Goal: Transaction & Acquisition: Obtain resource

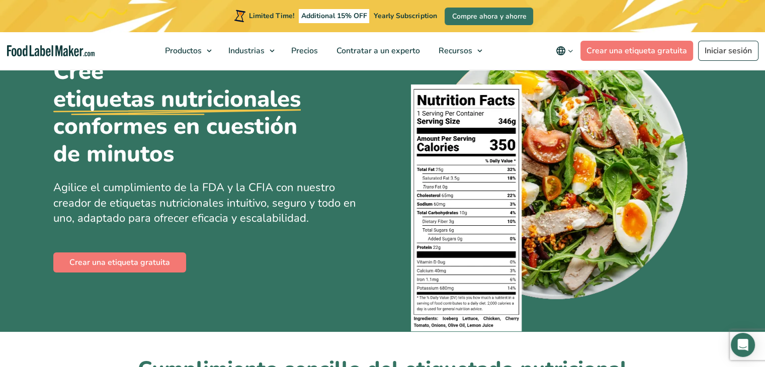
scroll to position [80, 0]
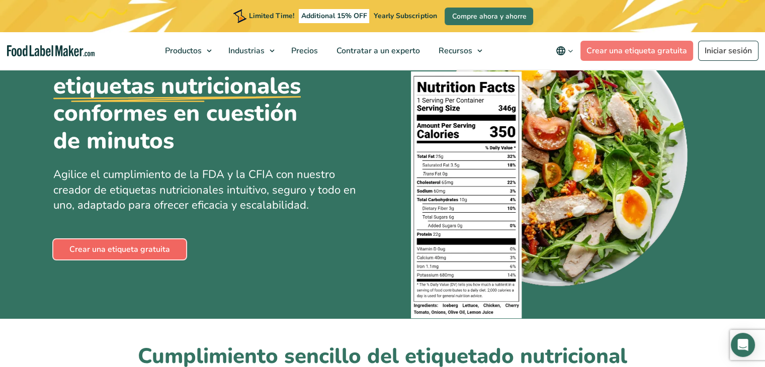
click at [101, 250] on link "Crear una etiqueta gratuita" at bounding box center [119, 249] width 133 height 20
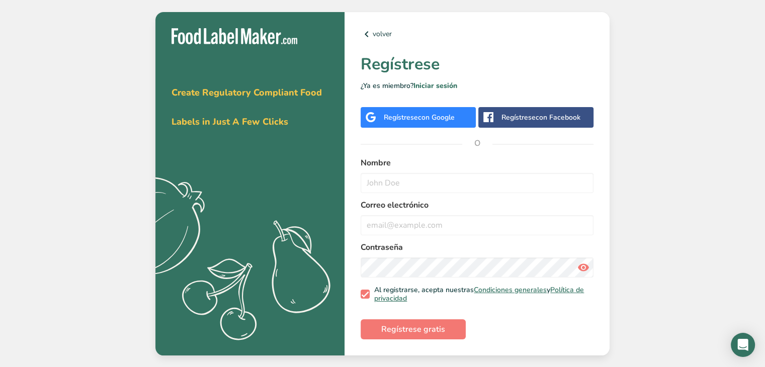
click at [525, 115] on div "Regístrese con Facebook" at bounding box center [540, 117] width 79 height 11
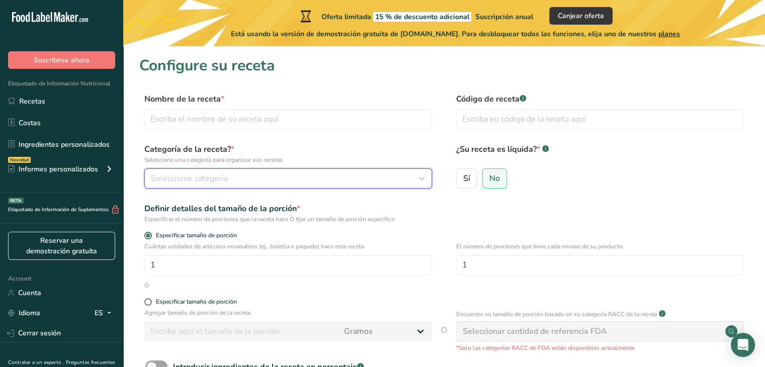
click at [300, 172] on div "Seleccionar categoría" at bounding box center [285, 178] width 269 height 12
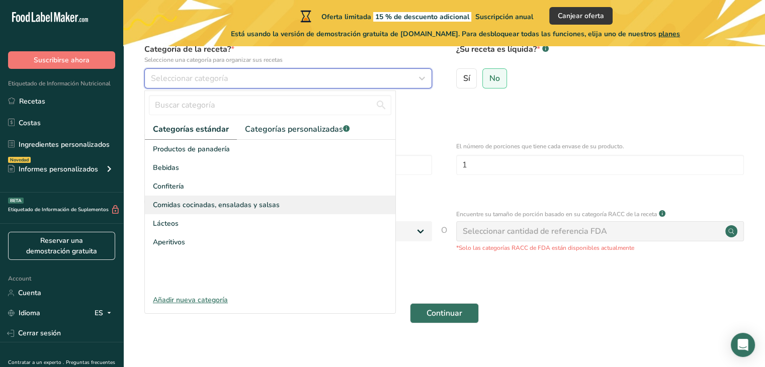
scroll to position [101, 0]
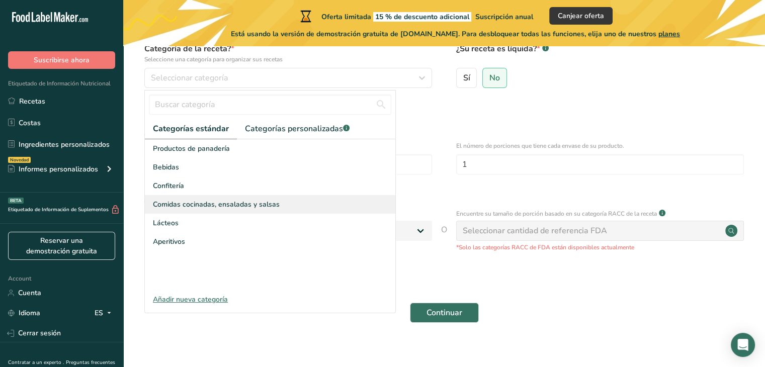
click at [211, 201] on span "Comidas cocinadas, ensaladas y salsas" at bounding box center [216, 204] width 127 height 11
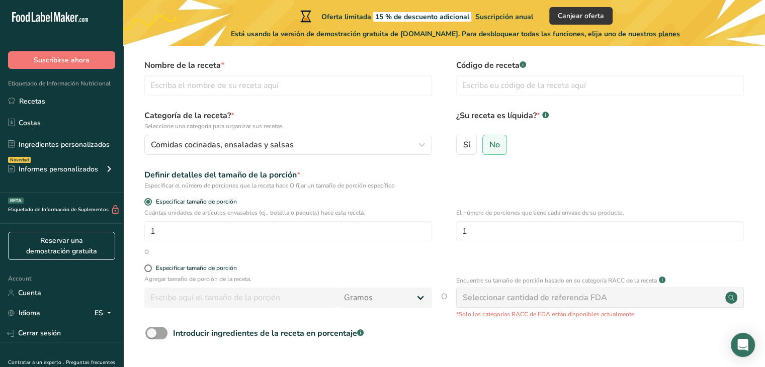
scroll to position [20, 0]
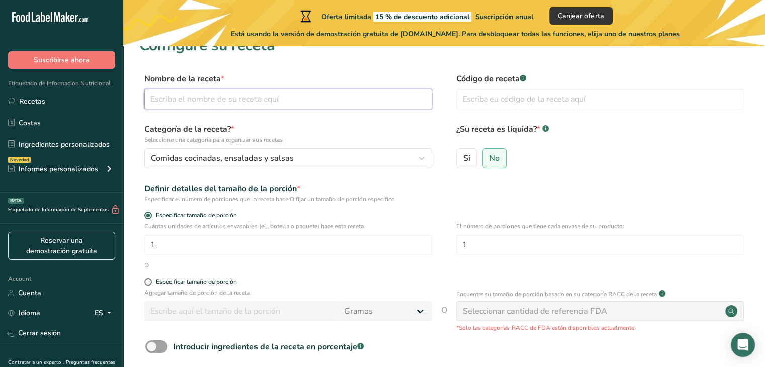
click at [280, 99] on input "text" at bounding box center [288, 99] width 288 height 20
type input "Chimichurri"
click at [575, 99] on input "text" at bounding box center [600, 99] width 288 height 20
type input "R01"
click at [465, 159] on span "Sí" at bounding box center [466, 158] width 7 height 10
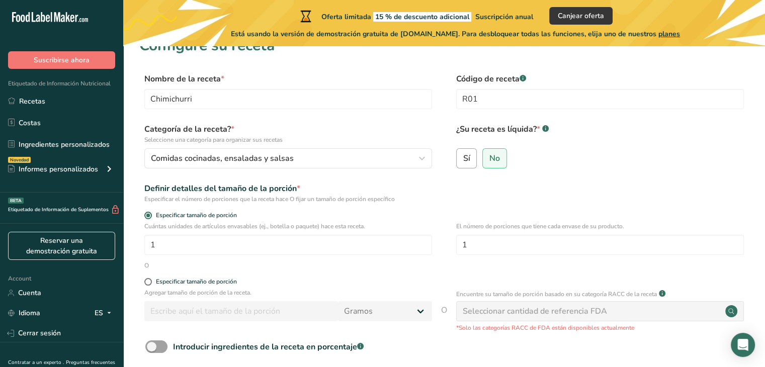
click at [463, 159] on input "Sí" at bounding box center [460, 158] width 7 height 7
radio input "true"
radio input "false"
select select "22"
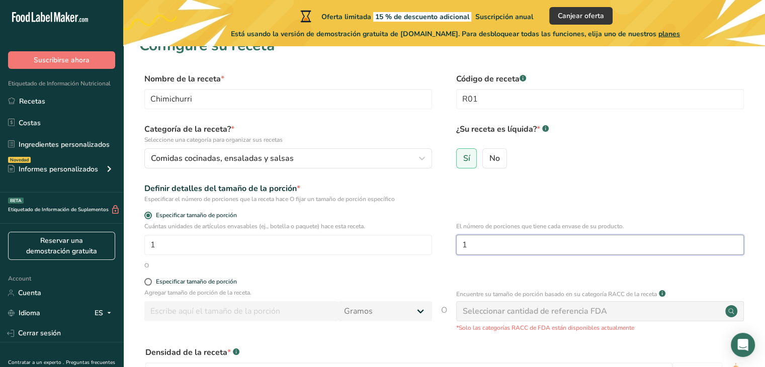
click at [539, 245] on input "1" at bounding box center [600, 245] width 288 height 20
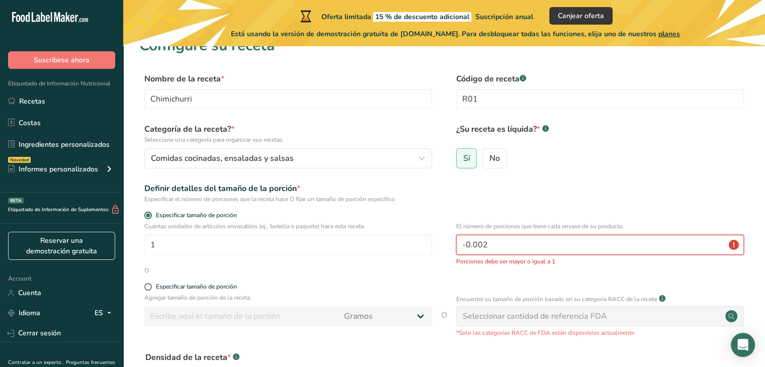
type input "-0.003"
click at [559, 200] on div "Definir detalles del tamaño de la porción * Especificar el número de porciones …" at bounding box center [444, 193] width 610 height 21
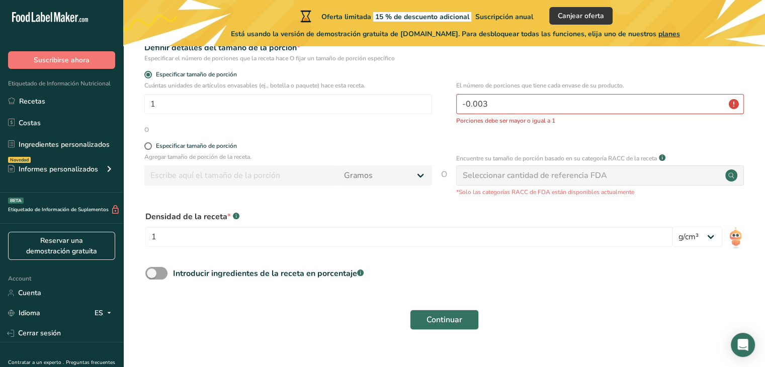
scroll to position [179, 0]
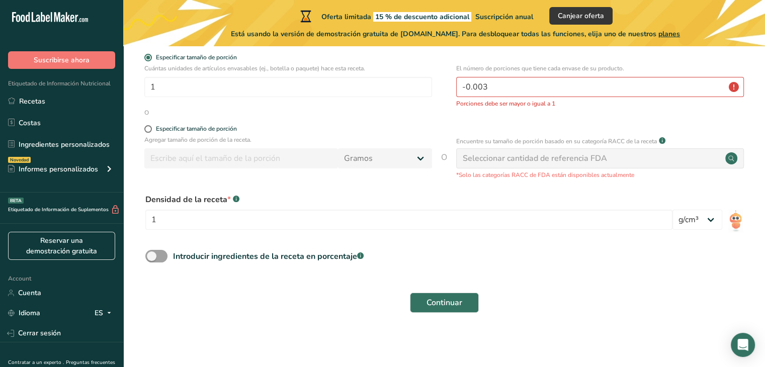
click at [306, 207] on div "Densidad de la receta * .a-a{fill:#347362;}.b-a{fill:#fff;} 1" at bounding box center [408, 215] width 527 height 42
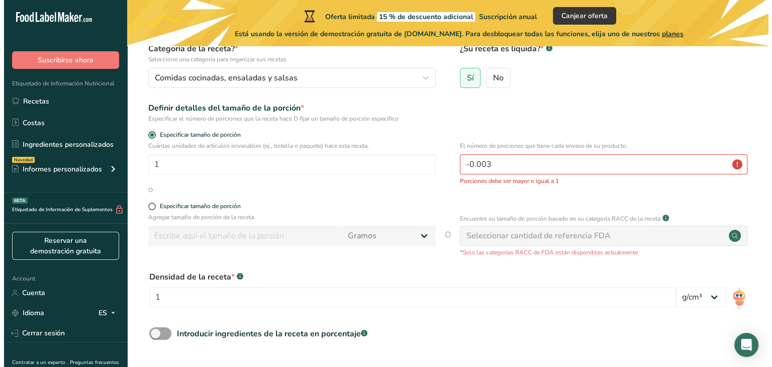
scroll to position [121, 0]
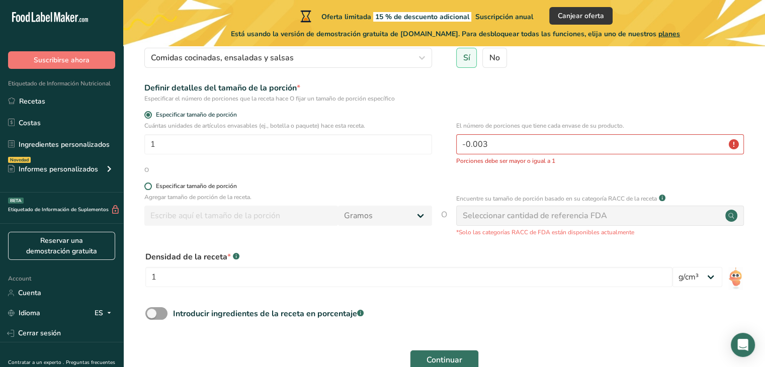
click at [149, 188] on span at bounding box center [148, 187] width 8 height 8
click at [149, 188] on input "Especificar tamaño de porción" at bounding box center [147, 186] width 7 height 7
radio input "true"
radio input "false"
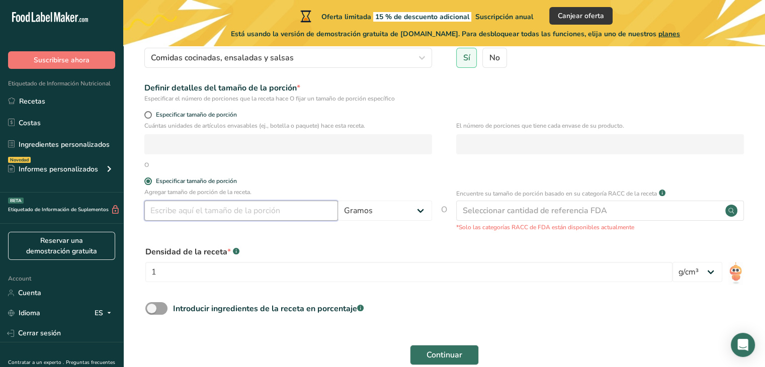
click at [159, 206] on input "number" at bounding box center [241, 211] width 194 height 20
click at [420, 215] on select "Gramos kg mg mcg libras onza [GEOGRAPHIC_DATA] mL onza líquida [GEOGRAPHIC_DATA…" at bounding box center [385, 211] width 94 height 20
select select "1"
click at [338, 201] on select "Gramos kg mg mcg libras onza [GEOGRAPHIC_DATA] mL onza líquida [GEOGRAPHIC_DATA…" at bounding box center [385, 211] width 94 height 20
click at [298, 209] on input "number" at bounding box center [241, 211] width 194 height 20
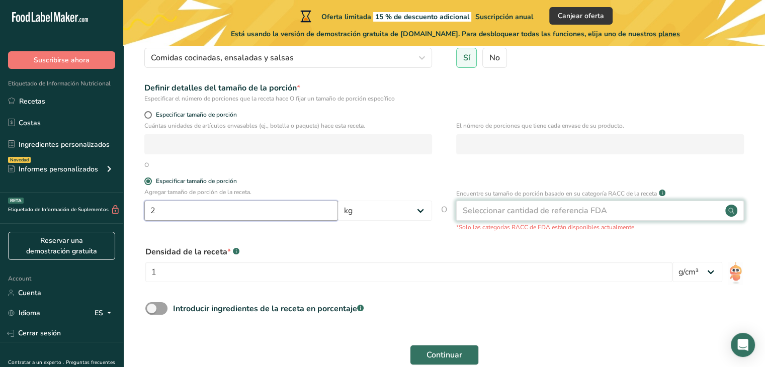
type input "2"
click at [523, 208] on div "Seleccionar cantidad de referencia FDA" at bounding box center [535, 211] width 144 height 12
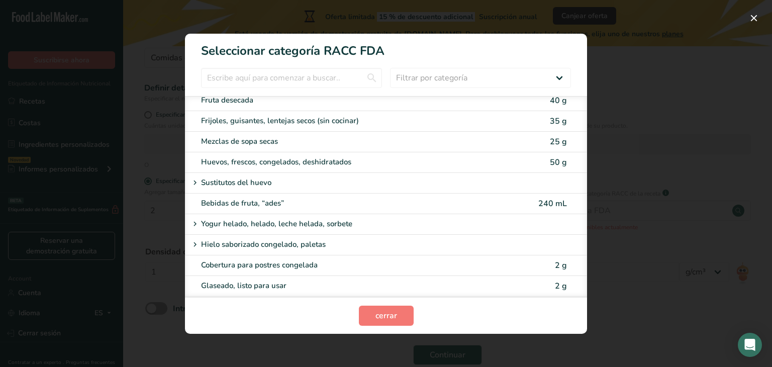
scroll to position [724, 0]
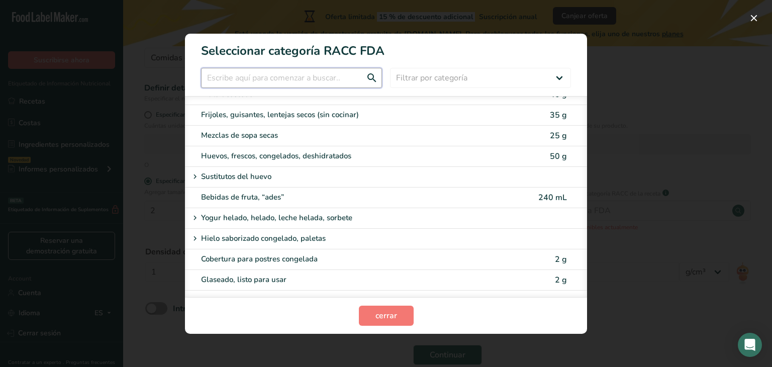
click at [337, 78] on input "RACC Category Selection Modal" at bounding box center [291, 78] width 181 height 20
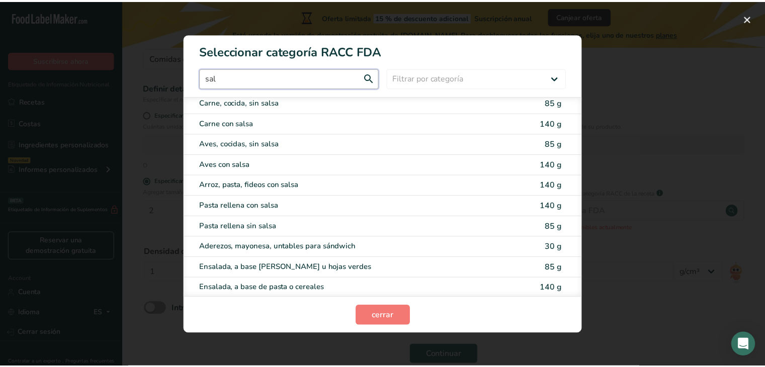
scroll to position [0, 0]
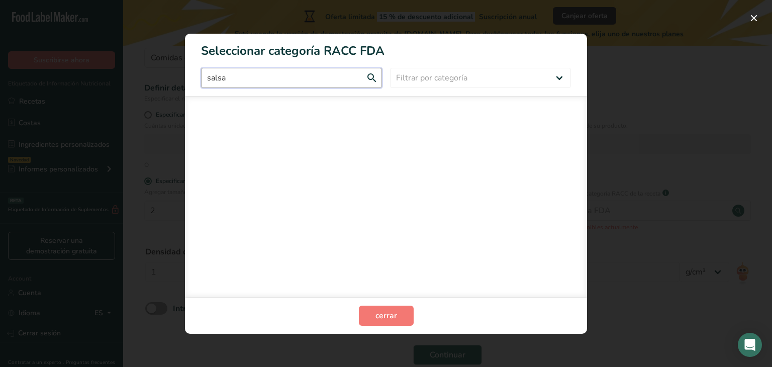
type input "salsa"
click at [414, 86] on select "Filtrar por categoría Todos Productos de panadería Bebidas Cereales y otros pro…" at bounding box center [480, 78] width 181 height 20
select select "RACC Category Selection Modal"
click at [390, 68] on select "Filtrar por categoría Todos Productos de panadería Bebidas Cereales y otros pro…" at bounding box center [480, 78] width 181 height 20
click at [364, 306] on button "cerrar" at bounding box center [386, 316] width 55 height 20
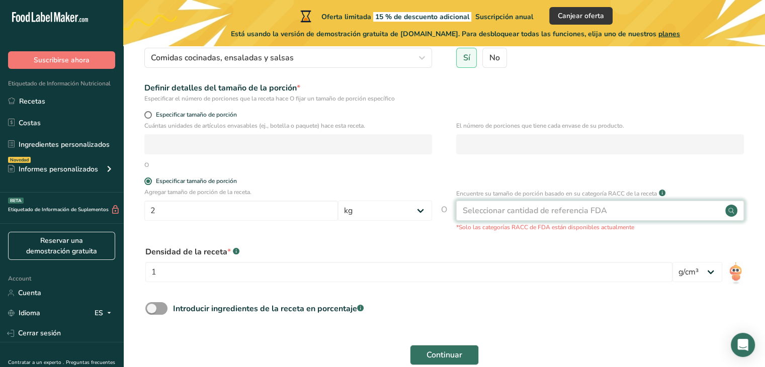
click at [547, 209] on div "Seleccionar cantidad de referencia FDA" at bounding box center [535, 211] width 144 height 12
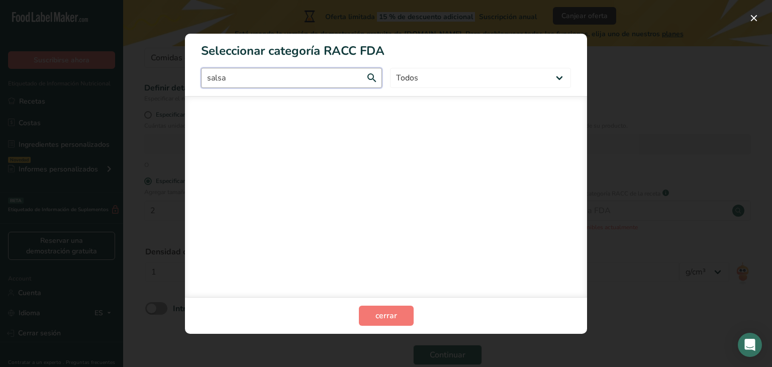
click at [363, 77] on input "salsa" at bounding box center [291, 78] width 181 height 20
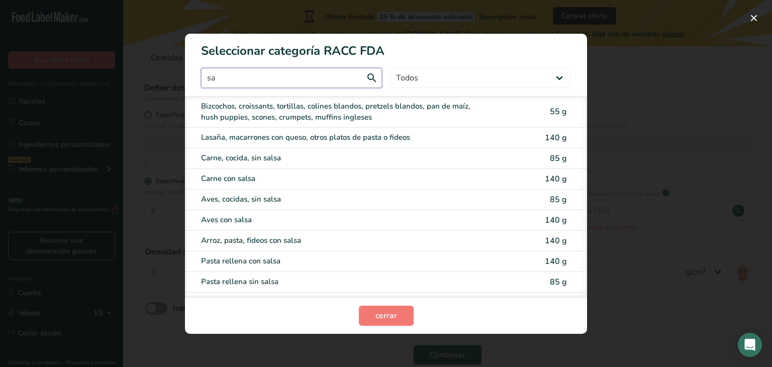
type input "s"
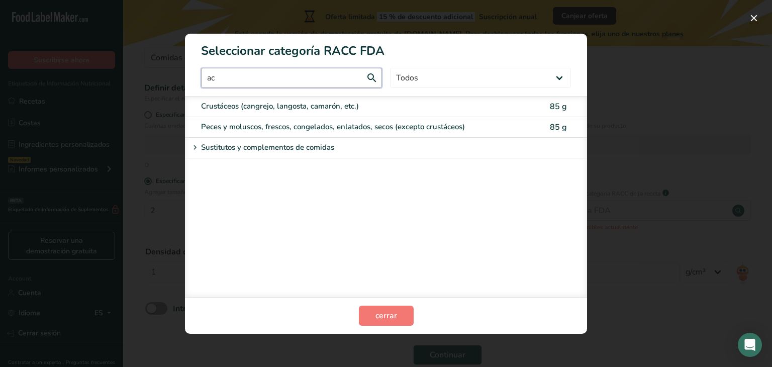
type input "a"
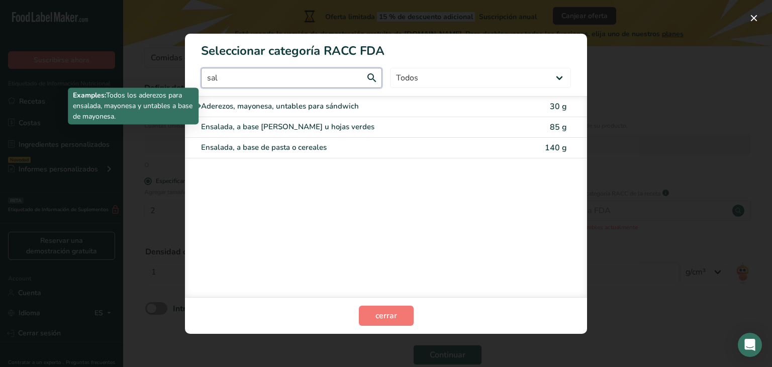
type input "sal"
click at [334, 106] on div "Aderezos, mayonesa, untables para sándwich" at bounding box center [344, 107] width 286 height 12
type input "30"
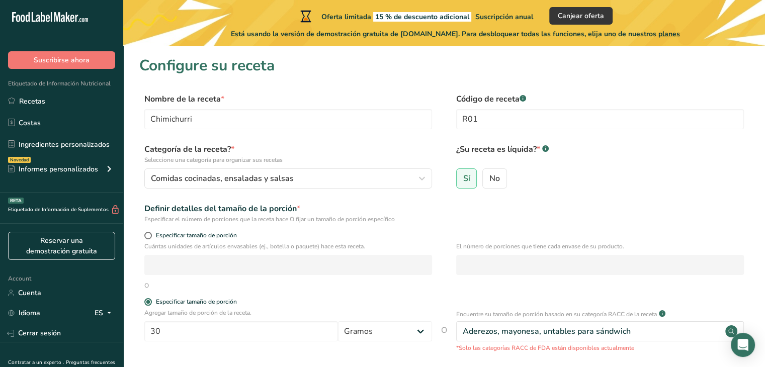
click at [668, 185] on div "Sí No" at bounding box center [600, 181] width 288 height 26
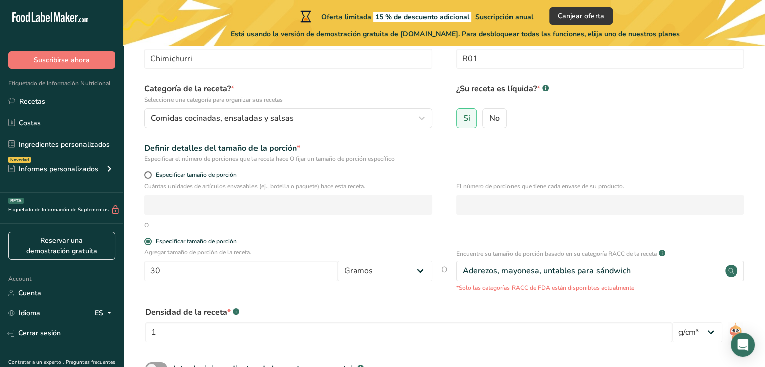
scroll to position [121, 0]
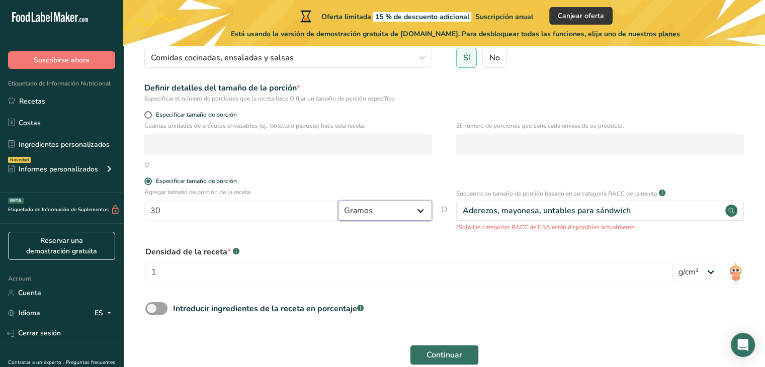
click at [402, 218] on select "Gramos kg mg mcg libras onza [GEOGRAPHIC_DATA] mL onza líquida [GEOGRAPHIC_DATA…" at bounding box center [385, 211] width 94 height 20
select select "1"
click at [338, 201] on select "Gramos kg mg mcg libras onza [GEOGRAPHIC_DATA] mL onza líquida [GEOGRAPHIC_DATA…" at bounding box center [385, 211] width 94 height 20
click at [247, 210] on input "30" at bounding box center [241, 211] width 194 height 20
type input "3"
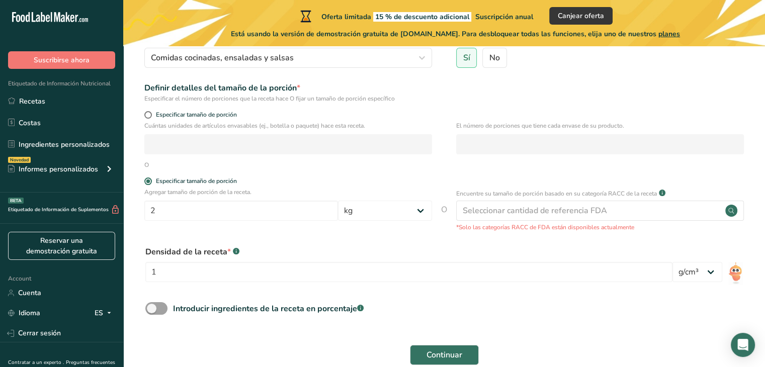
click at [261, 249] on div "Densidad de la receta * .a-a{fill:#347362;}.b-a{fill:#fff;}" at bounding box center [408, 252] width 527 height 12
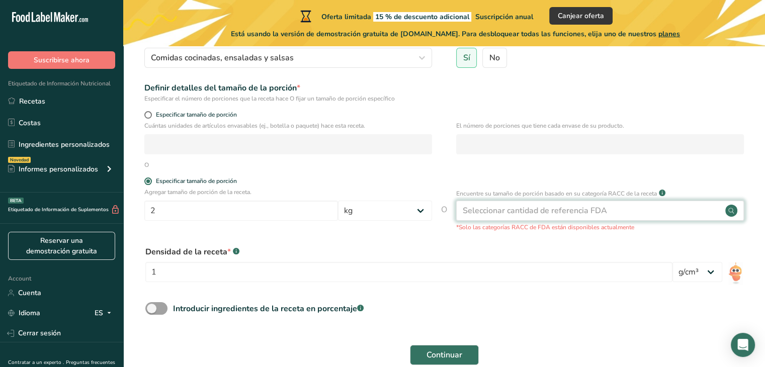
click at [482, 217] on div "Seleccionar cantidad de referencia FDA" at bounding box center [600, 211] width 288 height 20
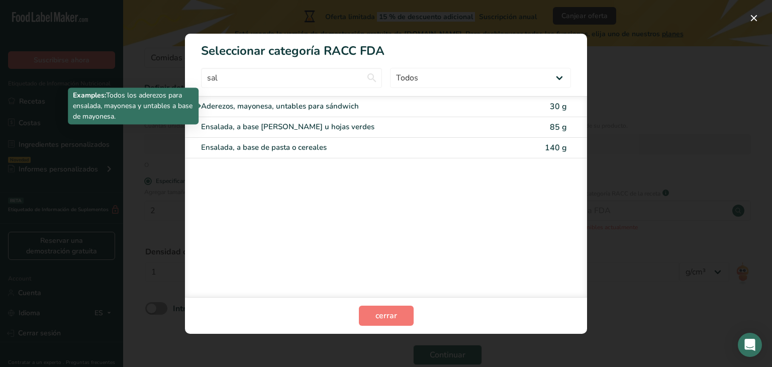
click at [374, 110] on div "Aderezos, mayonesa, untables para sándwich" at bounding box center [344, 107] width 286 height 12
type input "30"
select select "0"
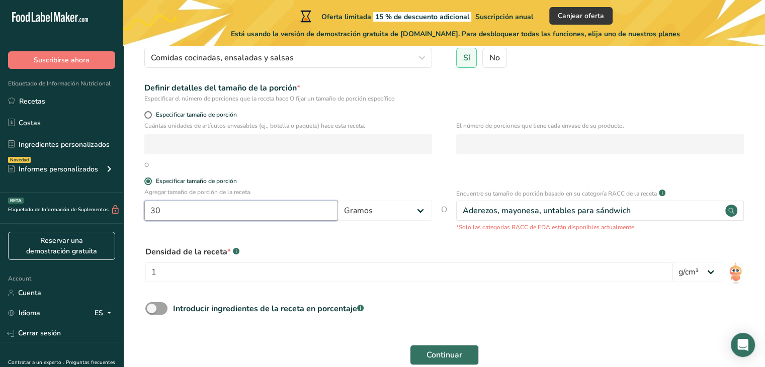
click at [295, 214] on input "30" at bounding box center [241, 211] width 194 height 20
type input "3"
type input "2"
click at [402, 218] on select "Gramos kg mg mcg libras onza [GEOGRAPHIC_DATA] mL onza líquida [GEOGRAPHIC_DATA…" at bounding box center [385, 211] width 94 height 20
select select "1"
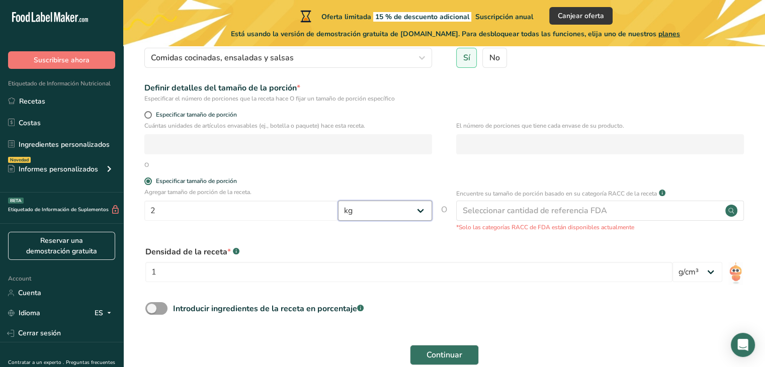
click at [338, 201] on select "Gramos kg mg mcg libras onza [GEOGRAPHIC_DATA] mL onza líquida [GEOGRAPHIC_DATA…" at bounding box center [385, 211] width 94 height 20
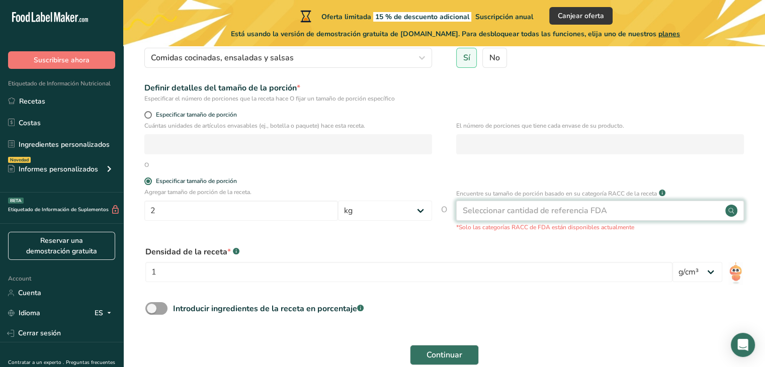
click at [485, 207] on div "Seleccionar cantidad de referencia FDA" at bounding box center [535, 211] width 144 height 12
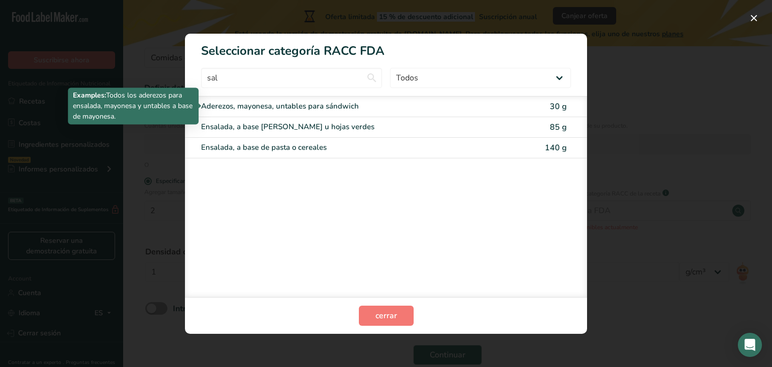
click at [370, 106] on div "Aderezos, mayonesa, untables para sándwich" at bounding box center [344, 107] width 286 height 12
type input "30"
select select "0"
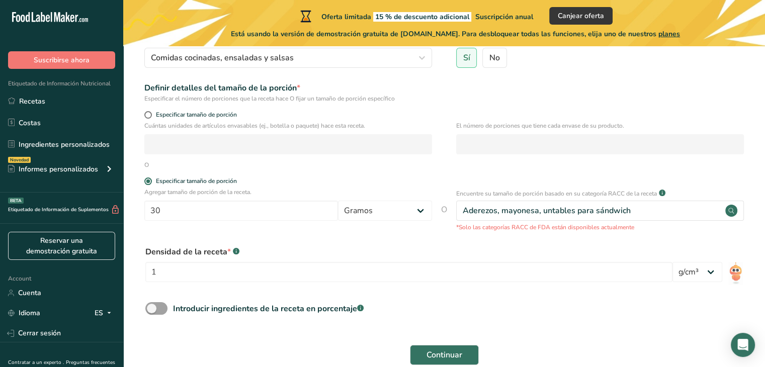
click at [518, 312] on div "Introducir ingredientes de la receta en porcentaje .a-a{fill:#347362;}.b-a{fill…" at bounding box center [444, 312] width 610 height 21
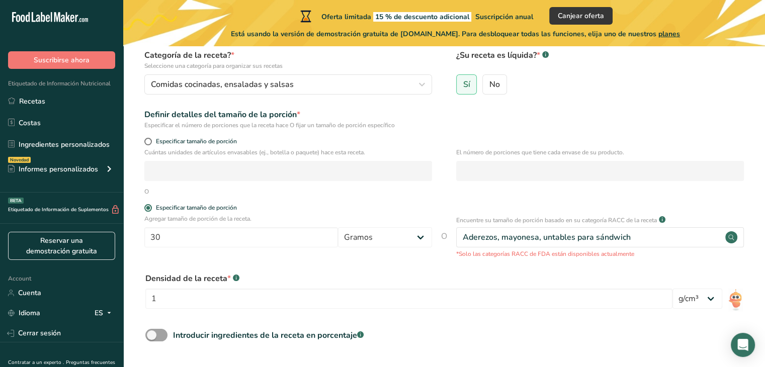
scroll to position [93, 0]
click at [166, 242] on input "30" at bounding box center [241, 238] width 194 height 20
type input "3"
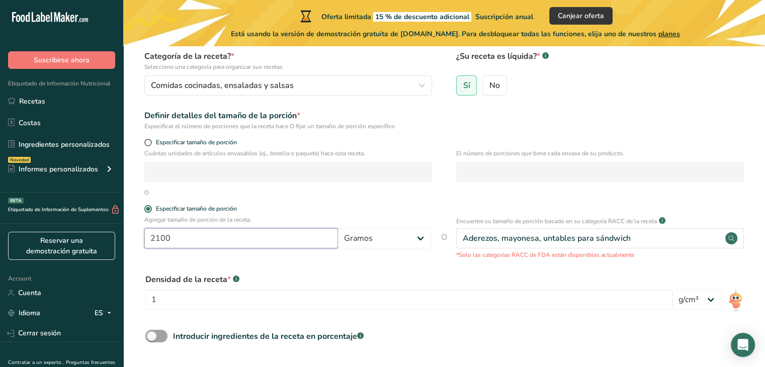
type input "2100"
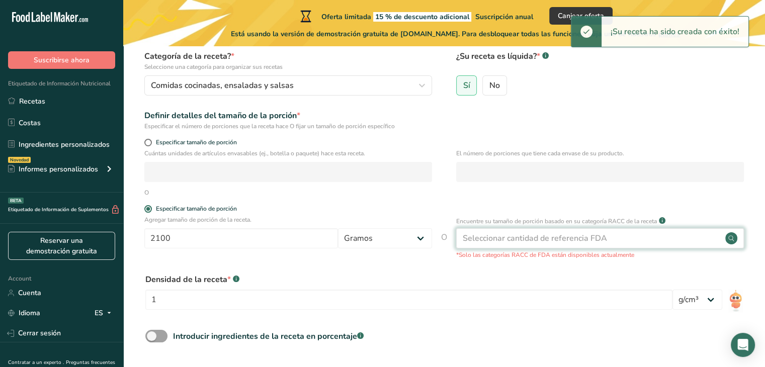
click at [475, 242] on div "Seleccionar cantidad de referencia FDA" at bounding box center [535, 238] width 144 height 12
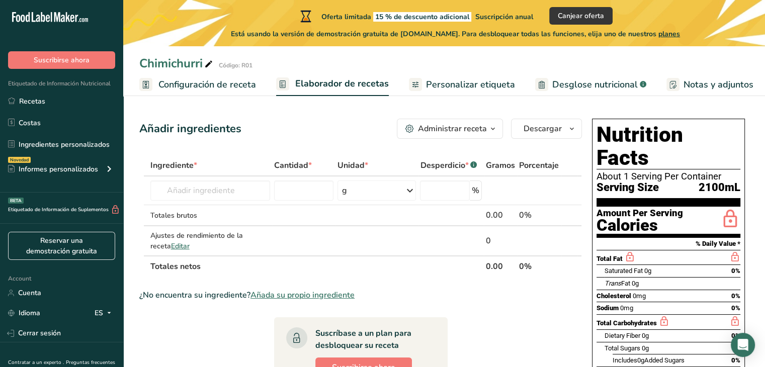
click at [184, 86] on span "Configuración de receta" at bounding box center [207, 85] width 98 height 14
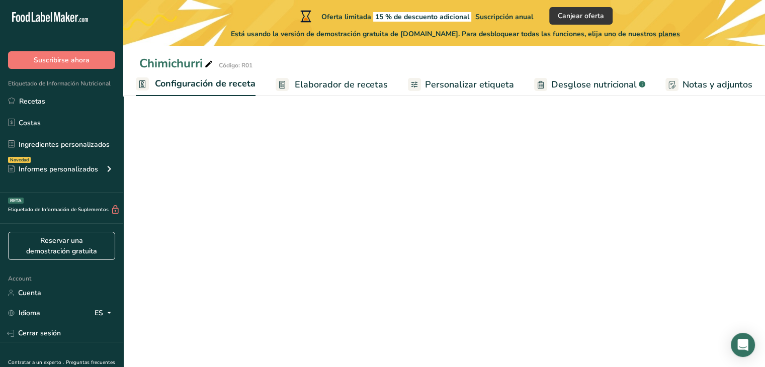
select select "22"
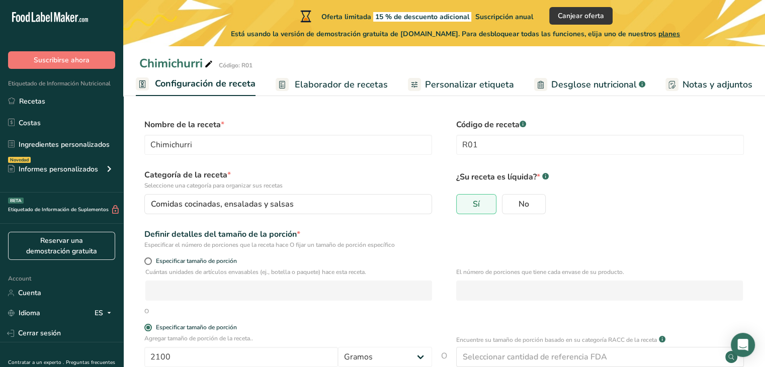
click at [286, 318] on form "Nombre de la receta * Chimichurri Código de receta .a-a{fill:#347362;}.b-a{fill…" at bounding box center [444, 314] width 610 height 391
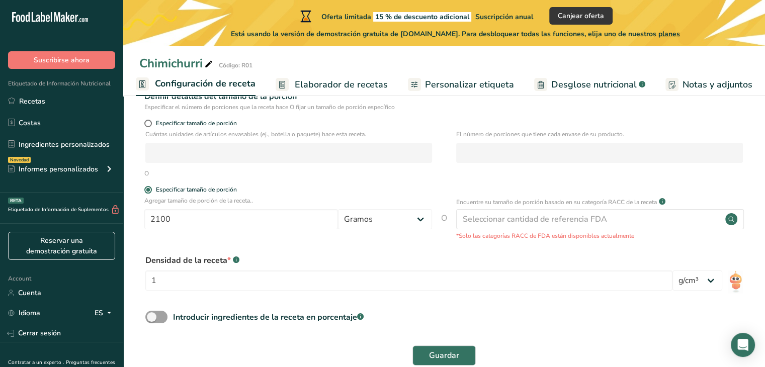
scroll to position [159, 0]
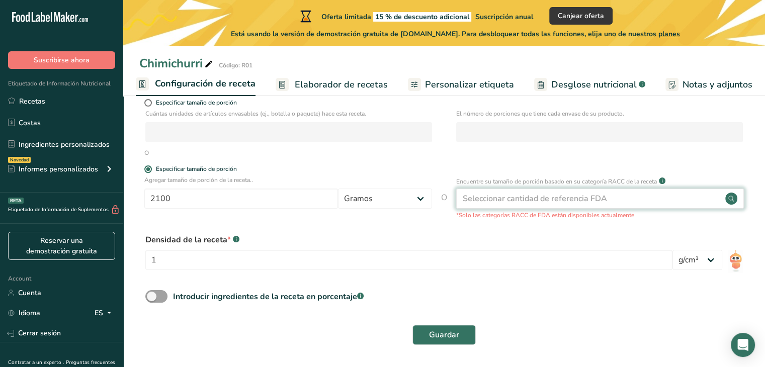
click at [538, 204] on div "Seleccionar cantidad de referencia FDA" at bounding box center [600, 199] width 288 height 20
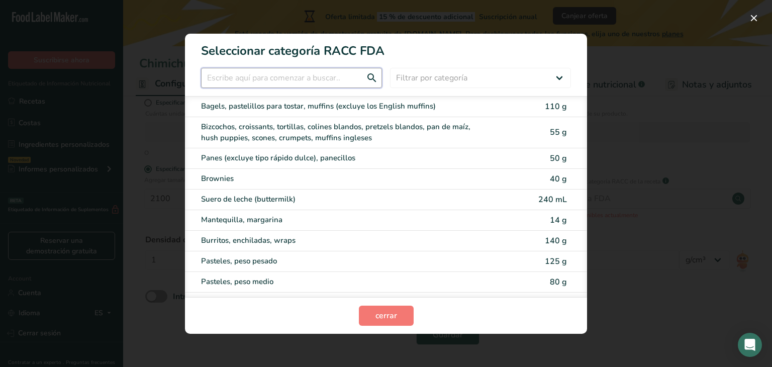
click at [305, 81] on input "RACC Category Selection Modal" at bounding box center [291, 78] width 181 height 20
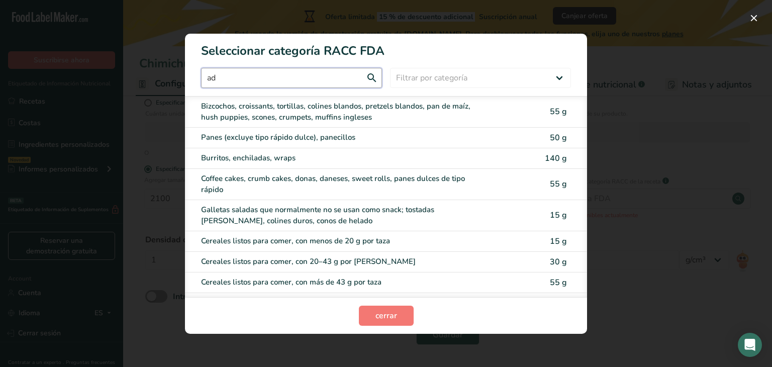
type input "a"
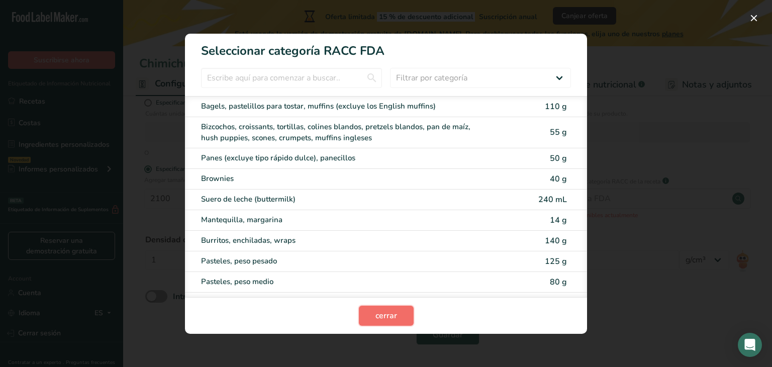
click at [370, 306] on button "cerrar" at bounding box center [386, 316] width 55 height 20
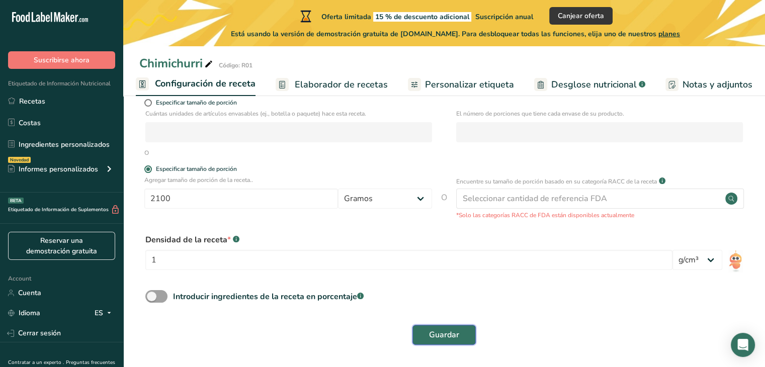
click at [437, 335] on span "Guardar" at bounding box center [444, 335] width 30 height 12
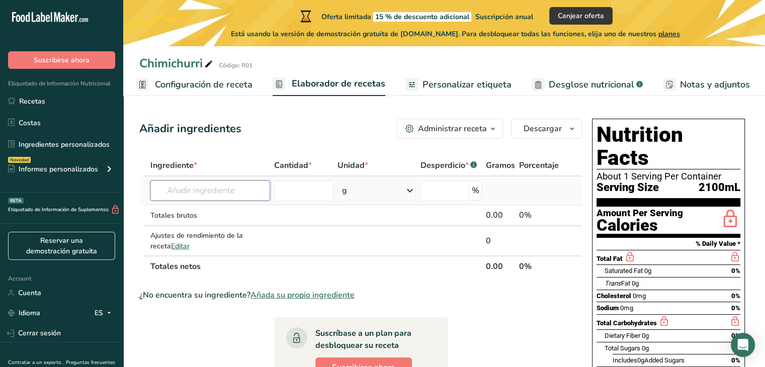
click at [197, 194] on input "text" at bounding box center [210, 191] width 120 height 20
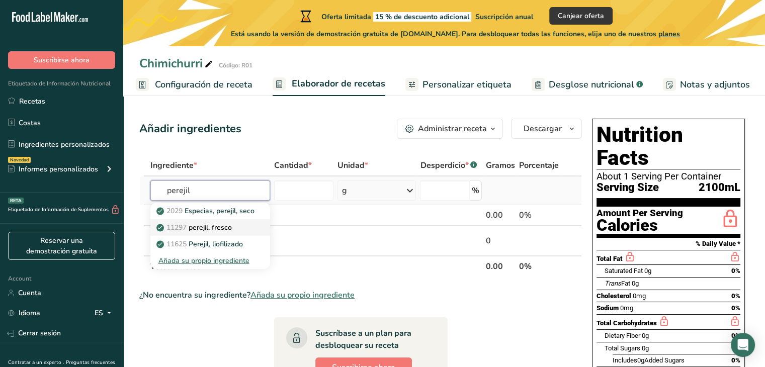
type input "perejil"
click at [239, 226] on div "11297 perejil, fresco" at bounding box center [202, 227] width 88 height 11
type input "Parsley, fresh"
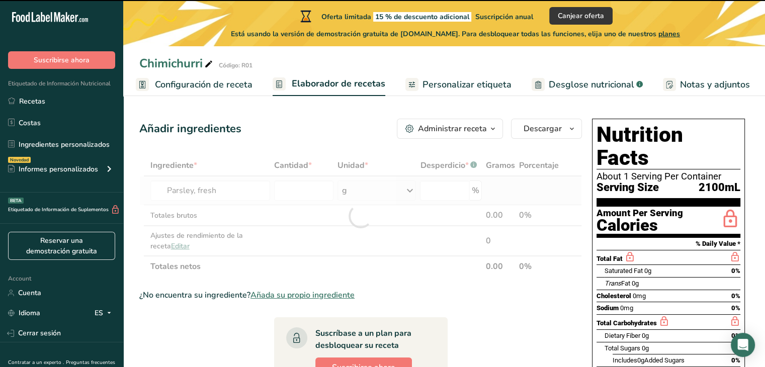
type input "0"
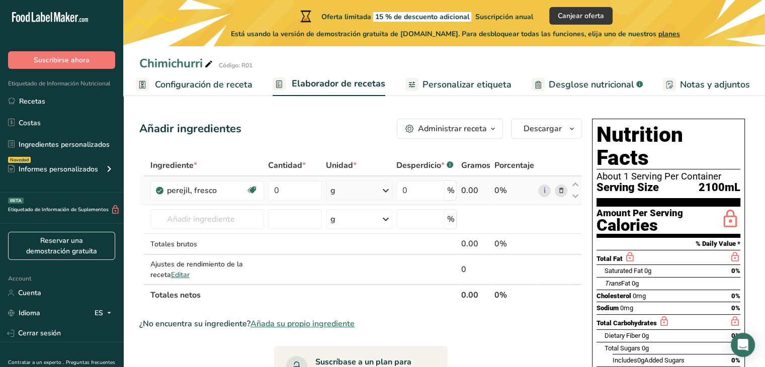
click at [346, 193] on div "g" at bounding box center [359, 191] width 66 height 20
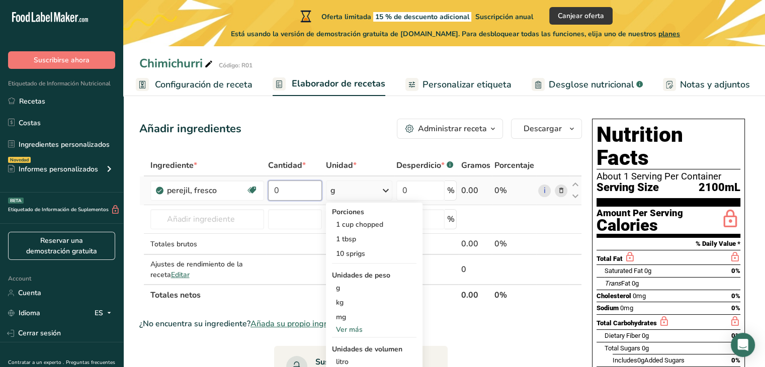
click at [294, 187] on input "0" at bounding box center [295, 191] width 54 height 20
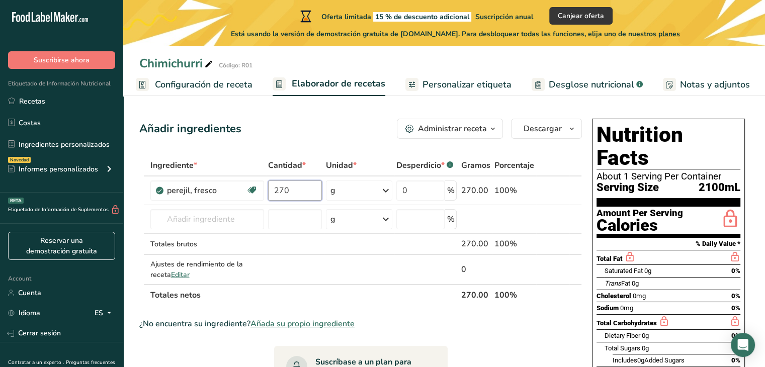
type input "270"
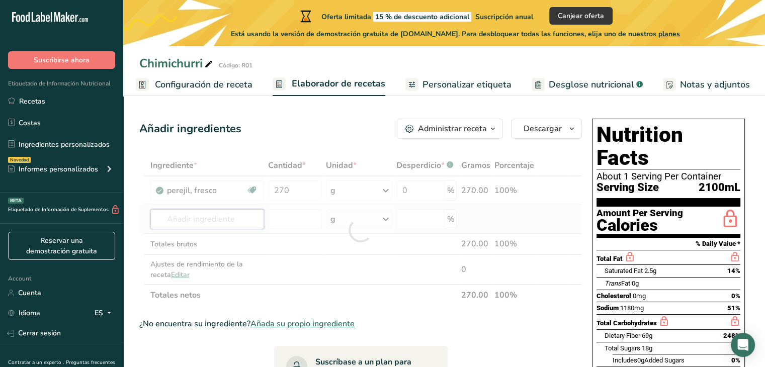
click at [183, 223] on div "Ingrediente * Cantidad * Unidad * Desperdicio * .a-a{fill:#347362;}.b-a{fill:#f…" at bounding box center [360, 230] width 443 height 151
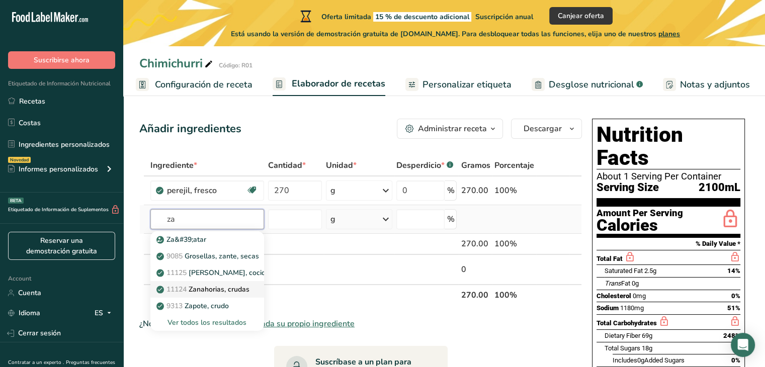
type input "za"
click at [241, 287] on p "11124 Zanahorias, crudas" at bounding box center [203, 289] width 91 height 11
type input "Carrots, raw"
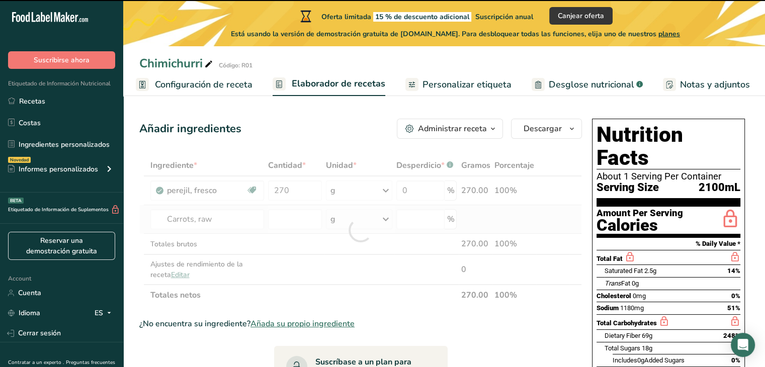
type input "0"
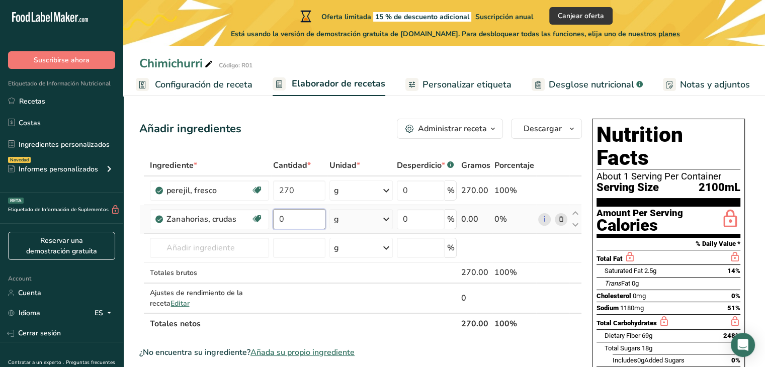
click at [300, 222] on input "0" at bounding box center [299, 219] width 53 height 20
type input "250"
click at [226, 246] on div "Ingrediente * Cantidad * Unidad * Desperdicio * .a-a{fill:#347362;}.b-a{fill:#f…" at bounding box center [360, 245] width 443 height 180
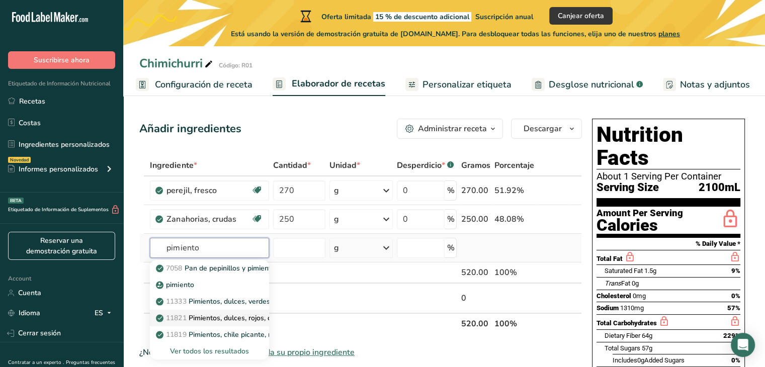
type input "pimiento"
click at [201, 319] on p "11821 Pimientos, dulces, rojos, crudos" at bounding box center [223, 318] width 131 height 11
type input "Peppers, sweet, red, raw"
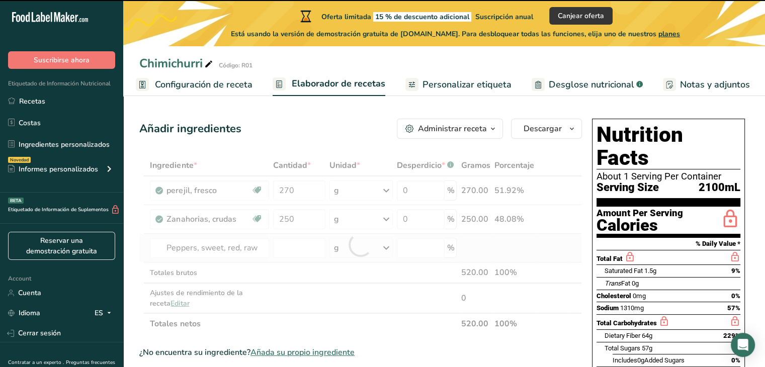
type input "0"
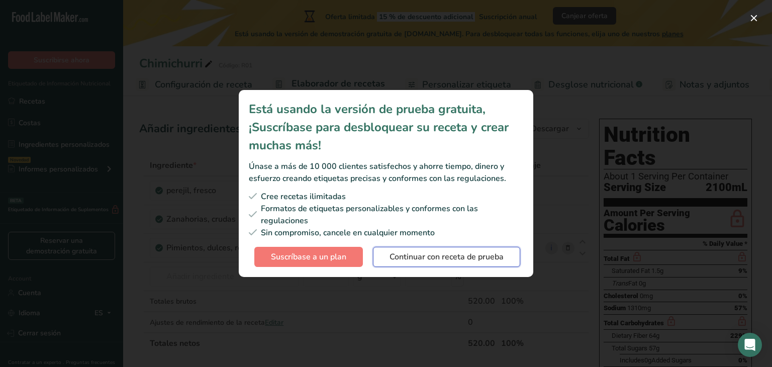
click at [402, 251] on span "Continuar con receta de prueba" at bounding box center [447, 257] width 114 height 12
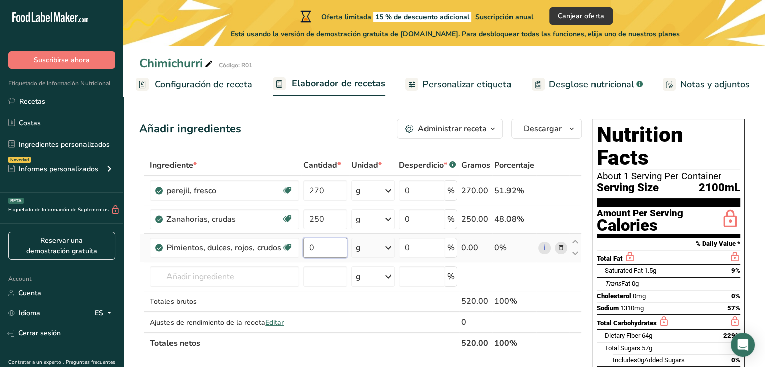
click at [322, 250] on input "0" at bounding box center [325, 248] width 44 height 20
type input "500"
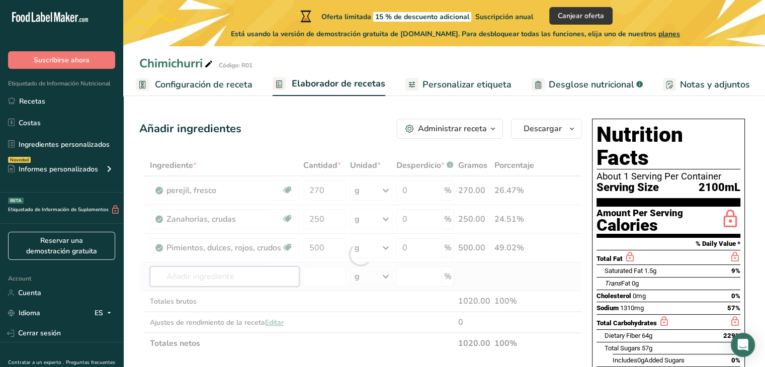
click at [206, 278] on div "Ingrediente * Cantidad * Unidad * Desperdicio * .a-a{fill:#347362;}.b-a{fill:#f…" at bounding box center [360, 254] width 443 height 199
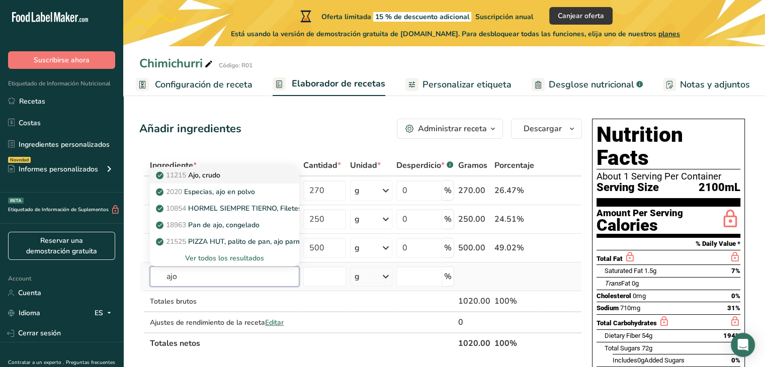
type input "ajo"
click at [213, 174] on p "11215 Ajo, crudo" at bounding box center [189, 175] width 62 height 11
type input "Garlic, raw"
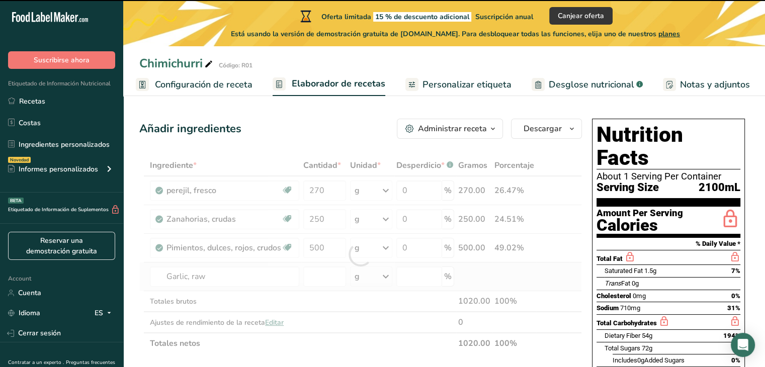
type input "0"
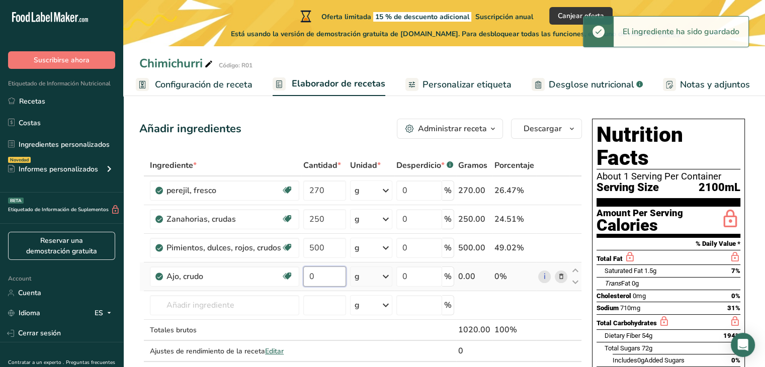
click at [327, 271] on input "0" at bounding box center [324, 277] width 43 height 20
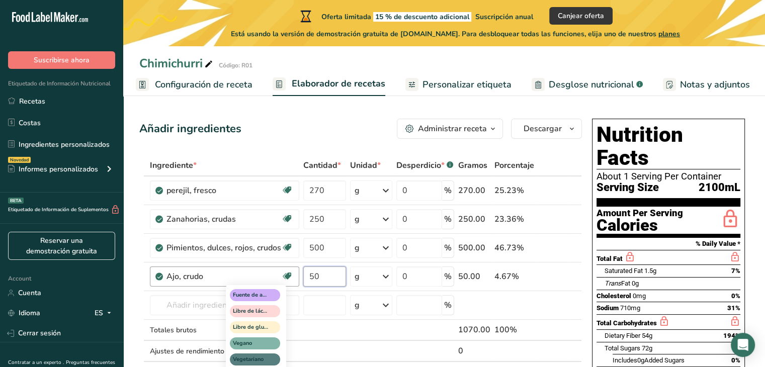
type input "50"
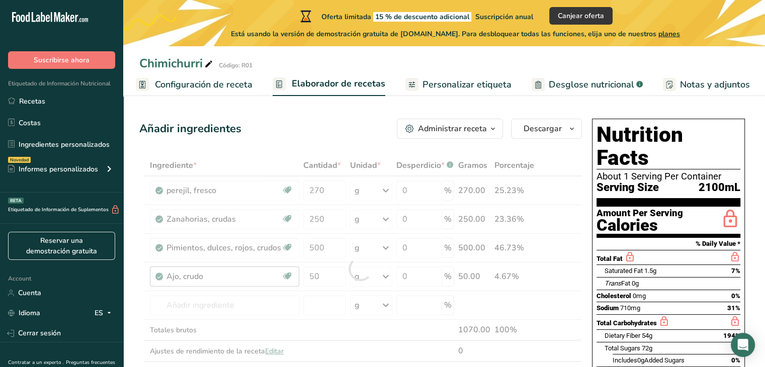
click at [226, 305] on div "Ingrediente * Cantidad * Unidad * Desperdicio * .a-a{fill:#347362;}.b-a{fill:#f…" at bounding box center [360, 269] width 443 height 228
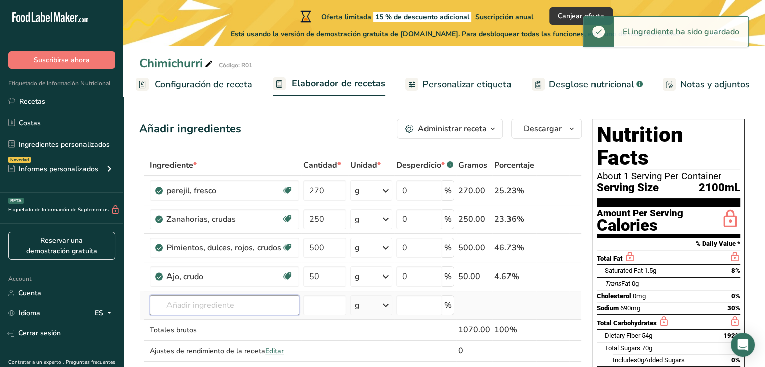
click at [216, 305] on input "text" at bounding box center [224, 305] width 149 height 20
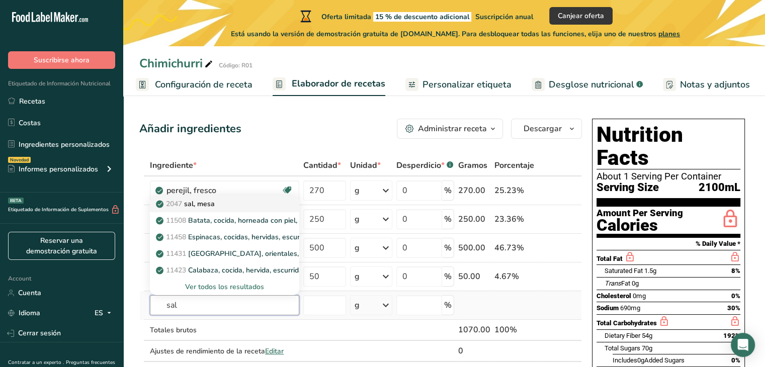
type input "sal"
click at [219, 201] on div "2047 sal, [GEOGRAPHIC_DATA]" at bounding box center [216, 204] width 117 height 11
type input "Salt, table"
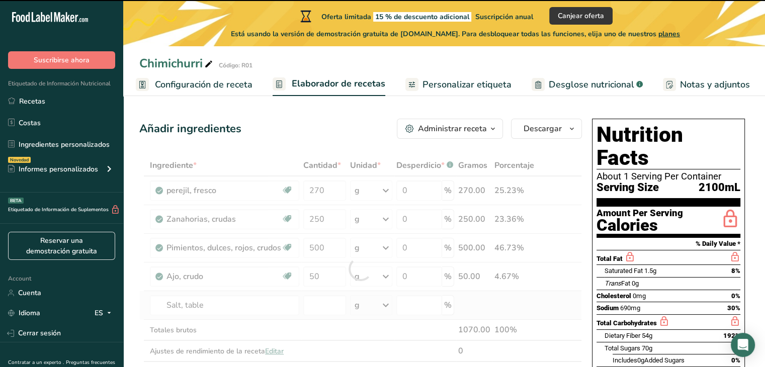
type input "0"
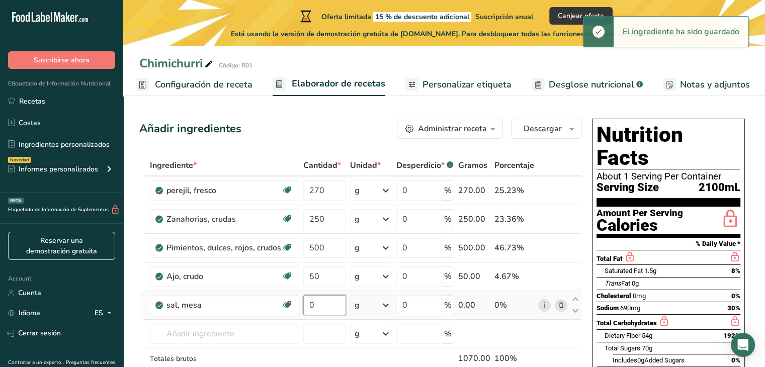
click at [340, 304] on input "0" at bounding box center [324, 305] width 43 height 20
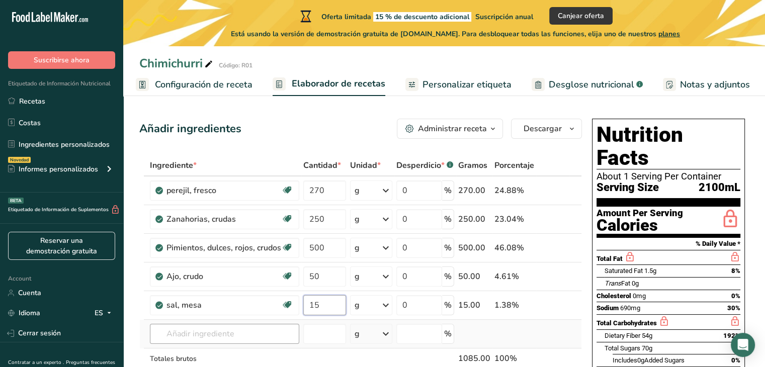
type input "15"
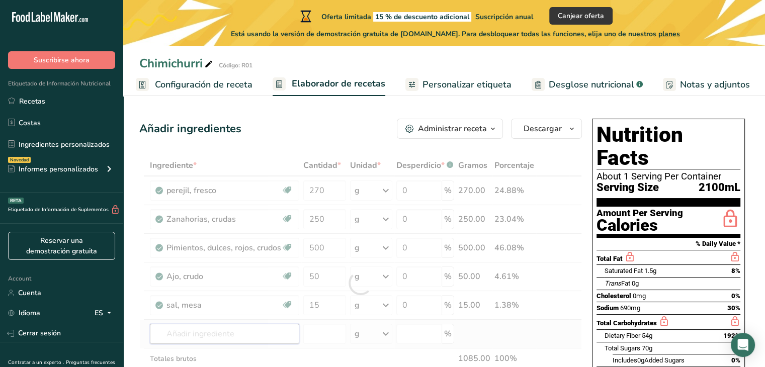
click at [187, 336] on div "Ingrediente * Cantidad * Unidad * Desperdicio * .a-a{fill:#347362;}.b-a{fill:#f…" at bounding box center [360, 283] width 443 height 256
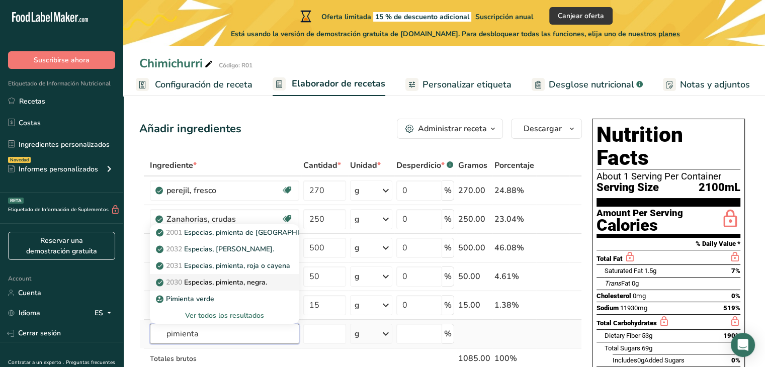
type input "pimienta"
click at [196, 281] on p "2030 Especias, pimienta, negra." at bounding box center [212, 282] width 109 height 11
type input "Spices, pepper, black"
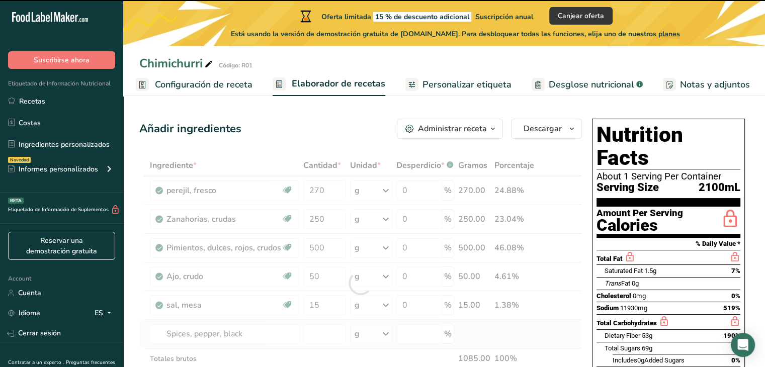
type input "0"
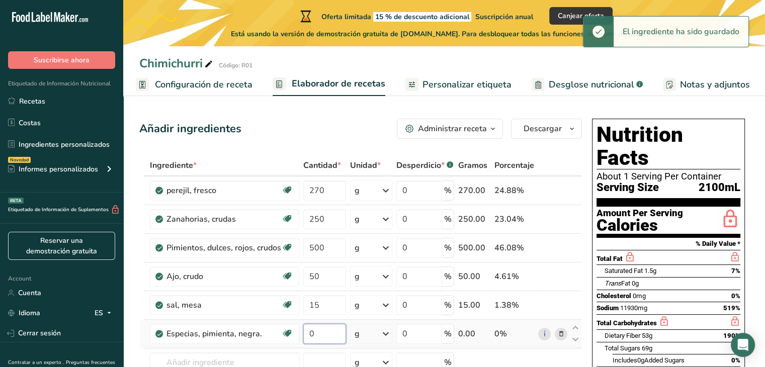
click at [326, 328] on input "0" at bounding box center [324, 334] width 43 height 20
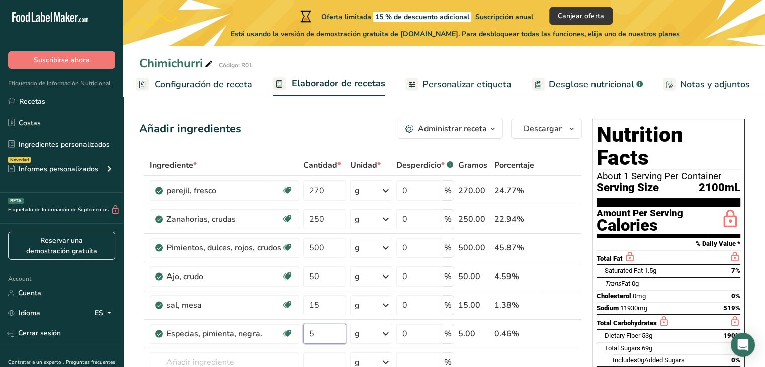
type input "5"
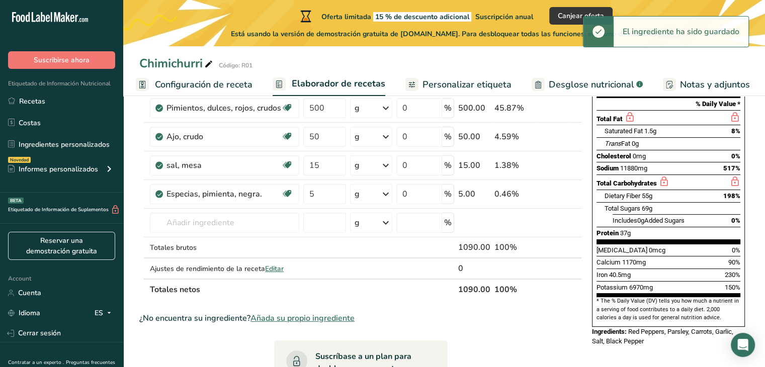
scroll to position [141, 0]
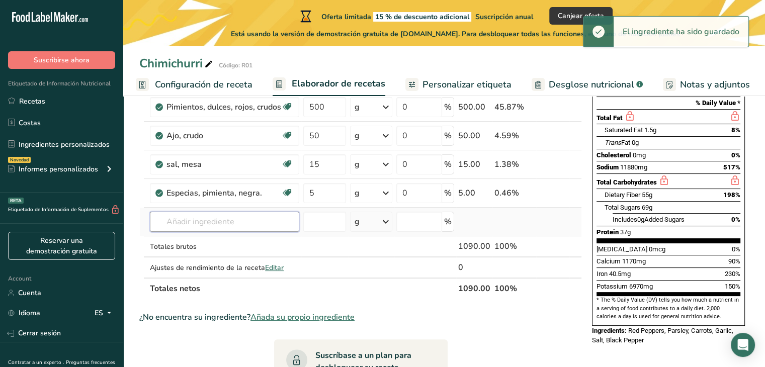
click at [197, 224] on input "text" at bounding box center [224, 222] width 149 height 20
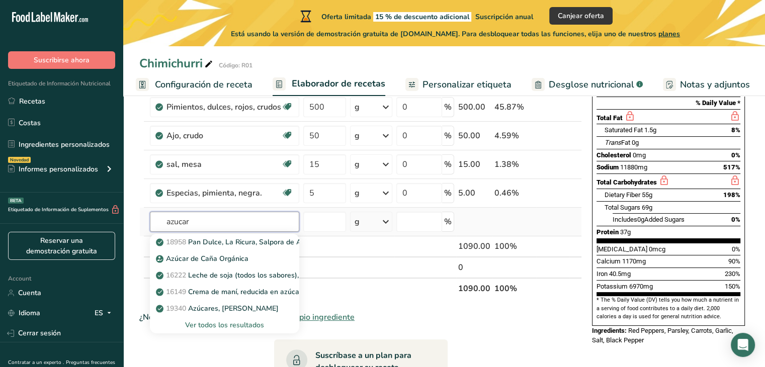
type input "azucar"
click at [225, 323] on div "Ver todos los resultados" at bounding box center [224, 325] width 133 height 11
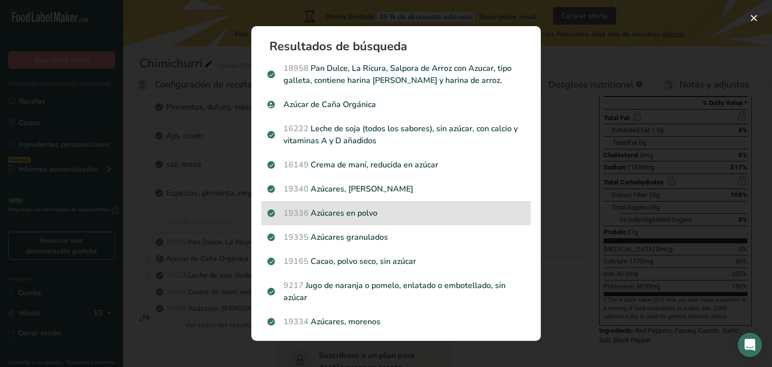
click at [316, 208] on p "19336 [GEOGRAPHIC_DATA] en polvo" at bounding box center [396, 213] width 257 height 12
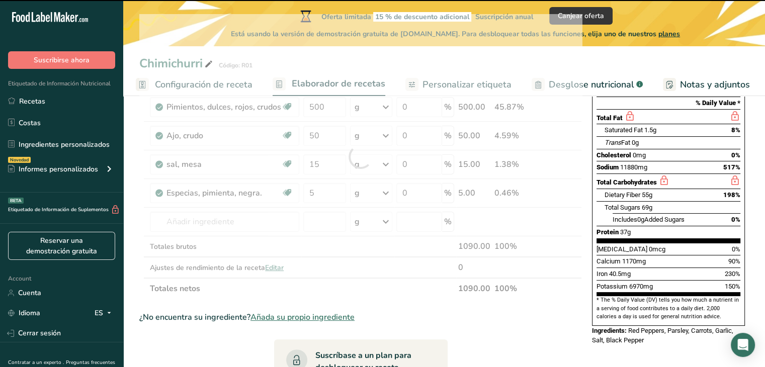
type input "0"
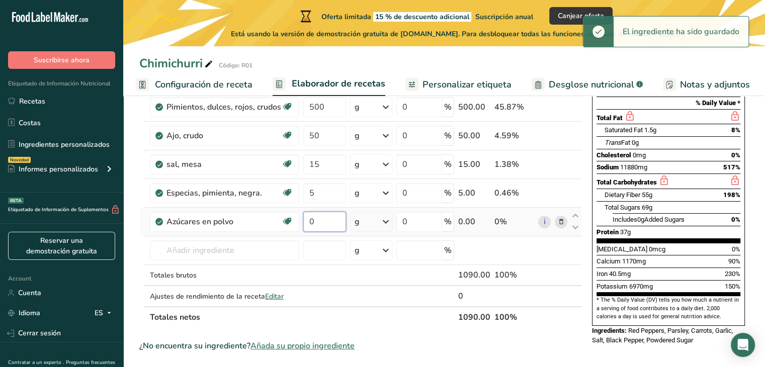
click at [319, 222] on input "0" at bounding box center [324, 222] width 43 height 20
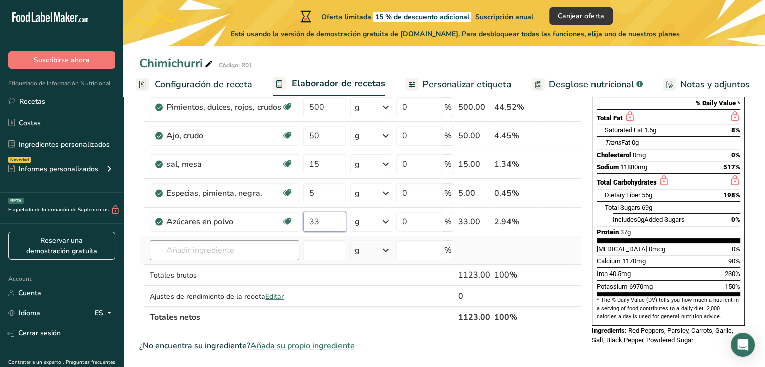
type input "33"
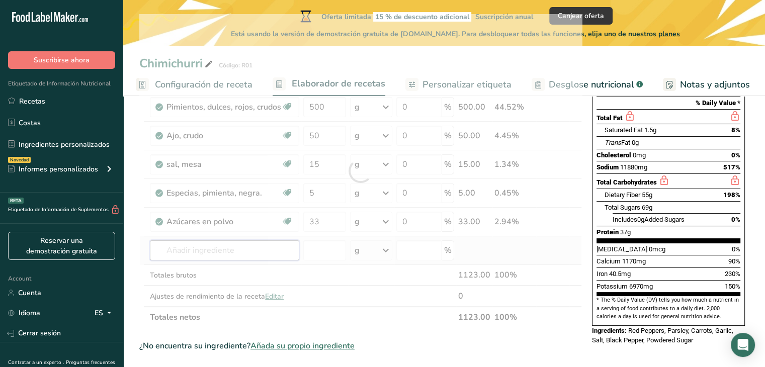
click at [241, 243] on div "Ingrediente * Cantidad * Unidad * Desperdicio * .a-a{fill:#347362;}.b-a{fill:#f…" at bounding box center [360, 171] width 443 height 314
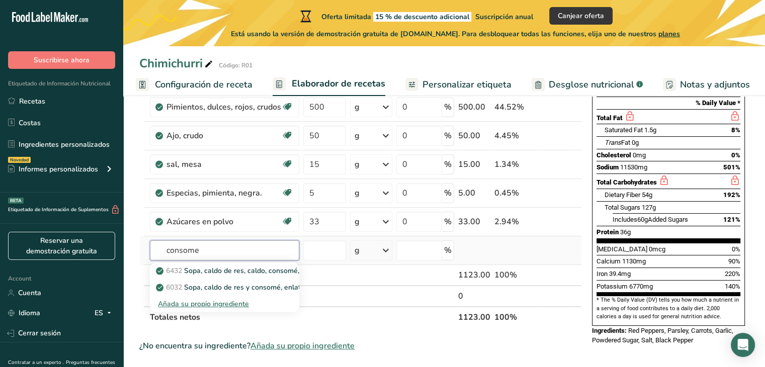
type input "consome"
click at [221, 300] on div "Añada su propio ingrediente" at bounding box center [224, 304] width 133 height 11
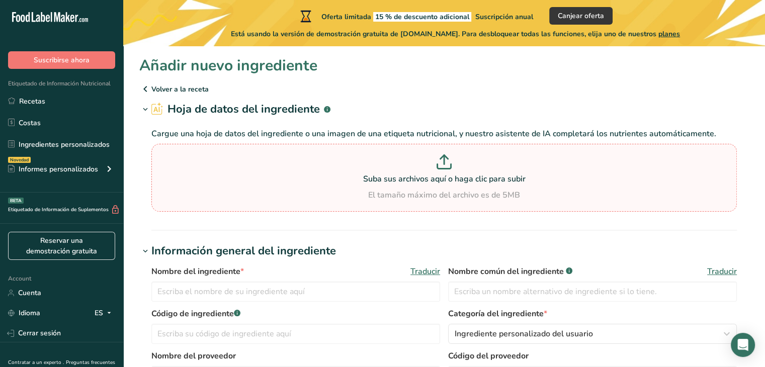
click at [442, 162] on icon at bounding box center [444, 161] width 15 height 15
click at [442, 162] on input "Suba sus archivos aquí o haga clic para subir El tamaño máximo del archivo es d…" at bounding box center [443, 178] width 585 height 68
click at [443, 158] on icon at bounding box center [444, 161] width 15 height 15
click at [443, 158] on input "Suba sus archivos aquí o haga clic para subir El tamaño máximo del archivo es d…" at bounding box center [443, 178] width 585 height 68
type input "C:\fakepath\[PERSON_NAME].jpg"
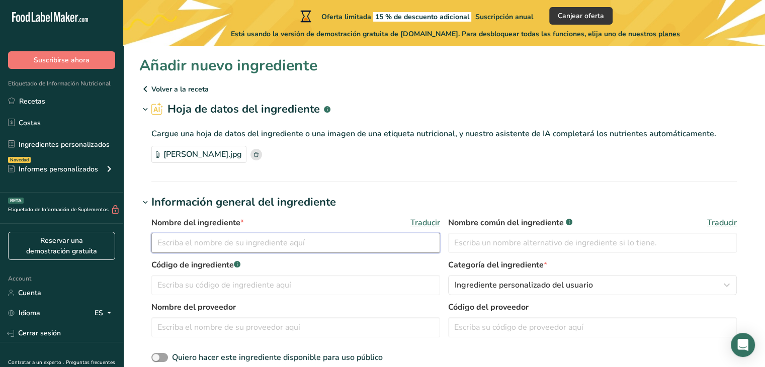
click at [199, 243] on input "text" at bounding box center [295, 243] width 289 height 20
type input "consomé en polvo"
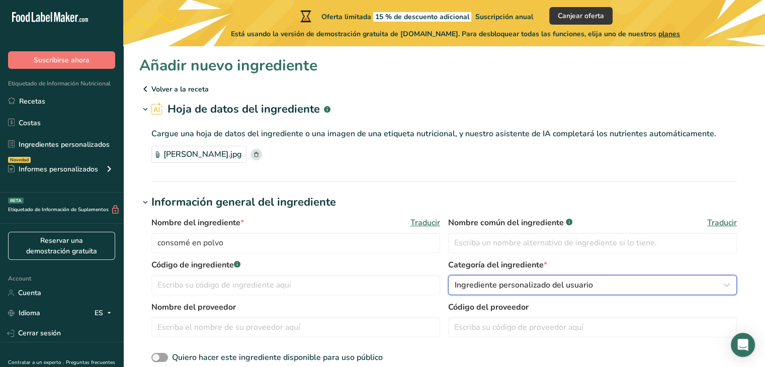
click at [503, 282] on span "Ingrediente personalizado del usuario" at bounding box center [524, 285] width 138 height 12
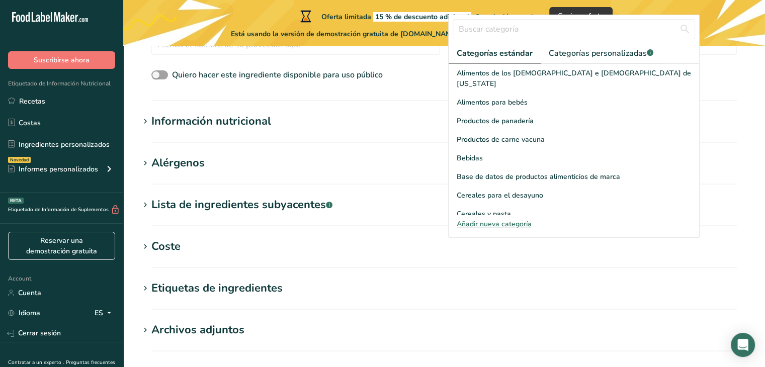
scroll to position [302, 0]
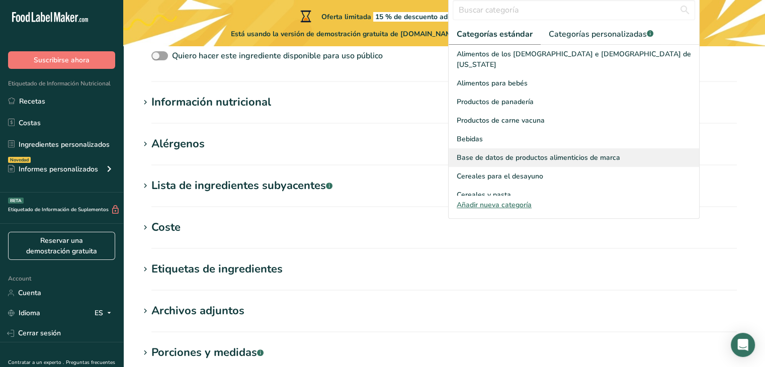
click at [525, 152] on span "Base de datos de productos alimenticios de marca" at bounding box center [538, 157] width 163 height 11
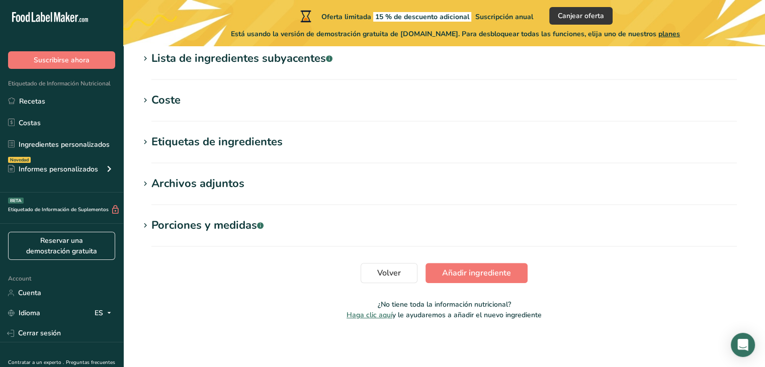
scroll to position [430, 0]
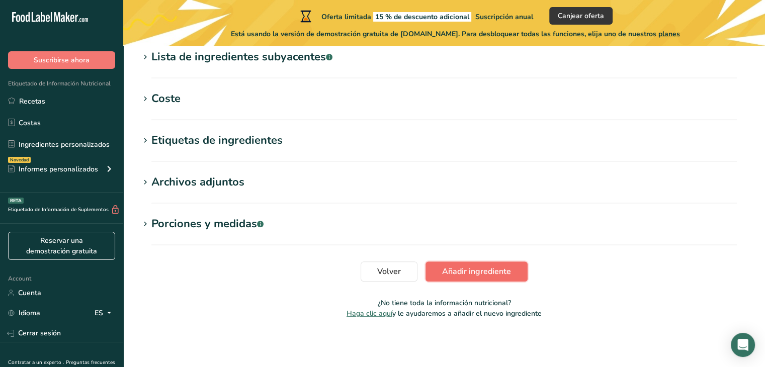
click at [453, 268] on span "Añadir ingrediente" at bounding box center [476, 272] width 69 height 12
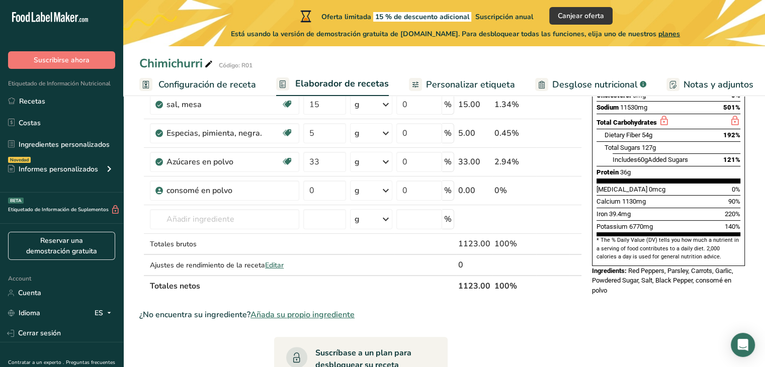
scroll to position [201, 0]
click at [323, 186] on input "0" at bounding box center [324, 190] width 43 height 20
type input "8"
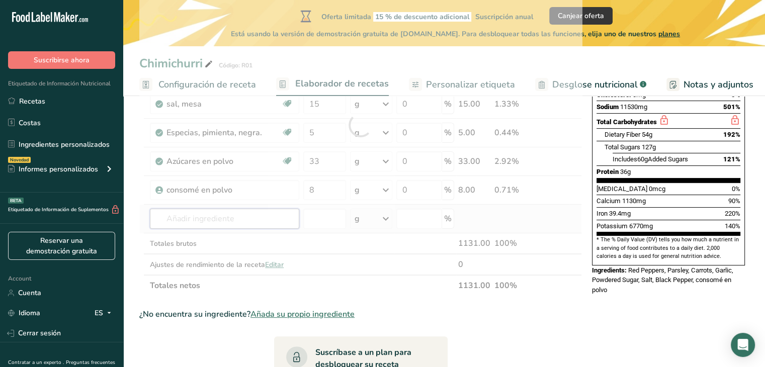
click at [264, 215] on div "Ingrediente * Cantidad * Unidad * Desperdicio * .a-a{fill:#347362;}.b-a{fill:#f…" at bounding box center [360, 125] width 443 height 342
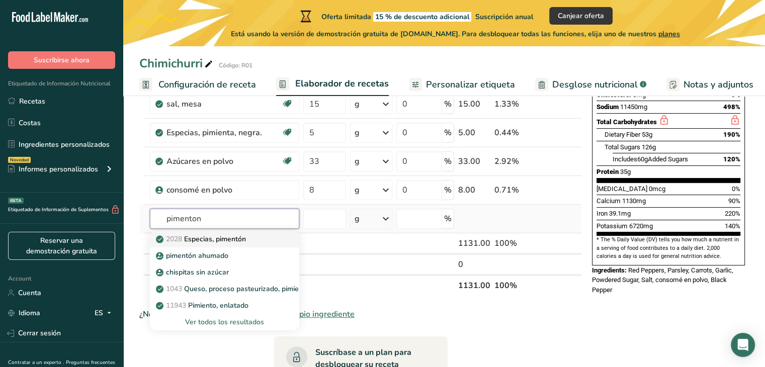
type input "pimenton"
click at [236, 236] on p "2028 Especias, pimentón" at bounding box center [202, 239] width 88 height 11
type input "Spices, paprika"
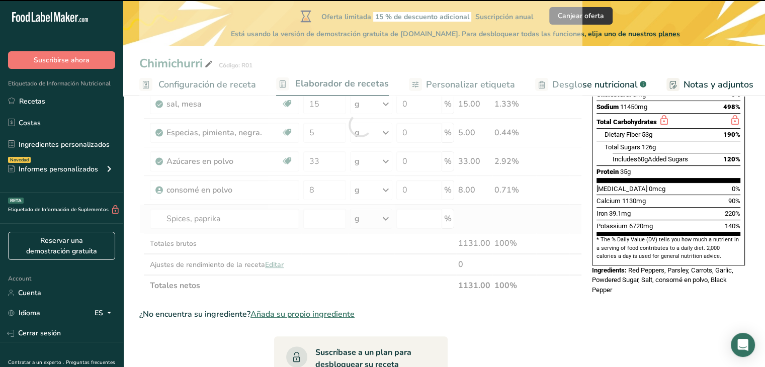
type input "0"
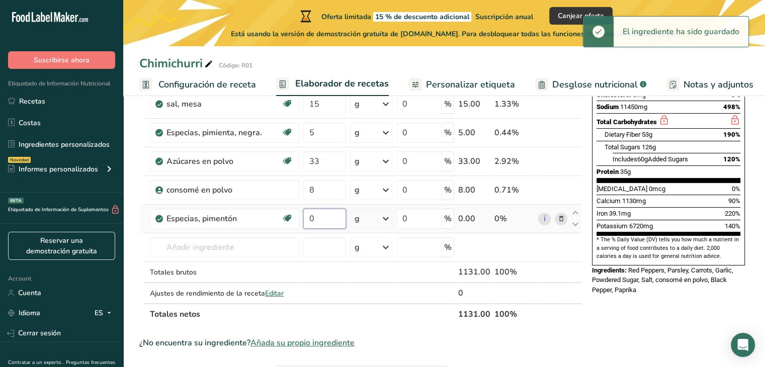
click at [332, 221] on input "0" at bounding box center [324, 219] width 43 height 20
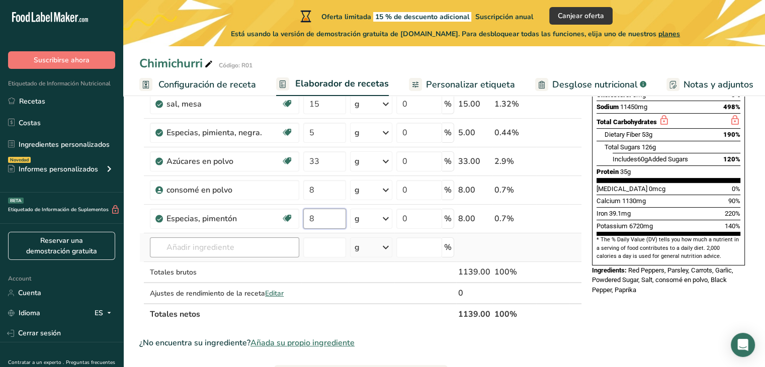
type input "8"
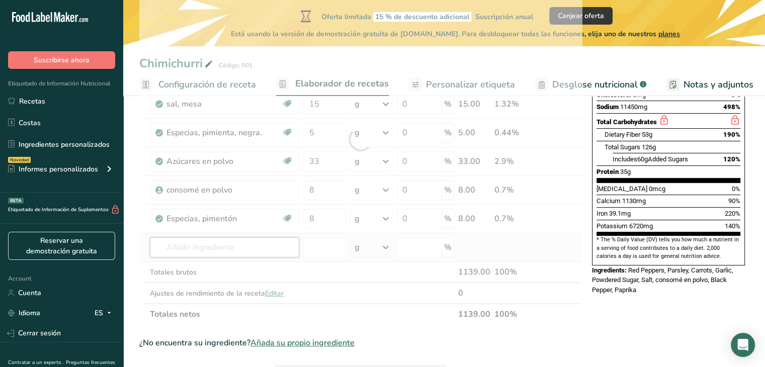
click at [207, 251] on div "Ingrediente * Cantidad * Unidad * Desperdicio * .a-a{fill:#347362;}.b-a{fill:#f…" at bounding box center [360, 139] width 443 height 371
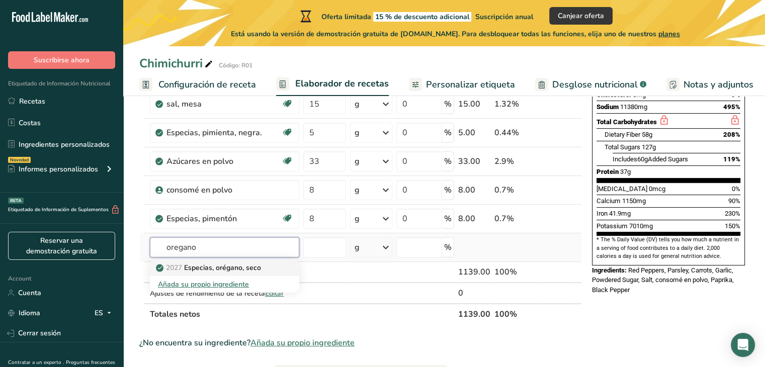
type input "oregano"
click at [204, 269] on p "2027 Especias, orégano, seco" at bounding box center [209, 268] width 103 height 11
type input "Spices, oregano, dried"
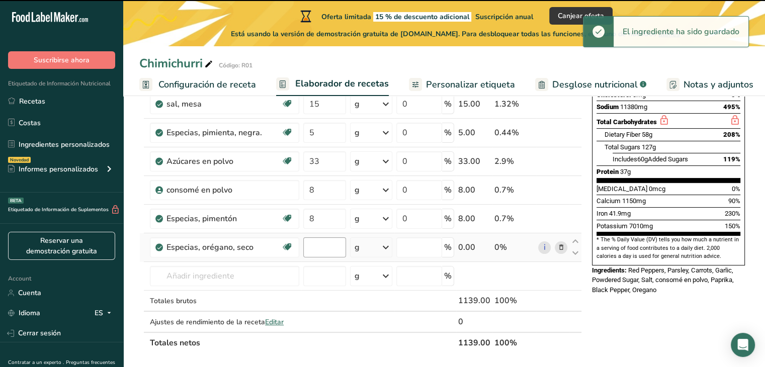
type input "0"
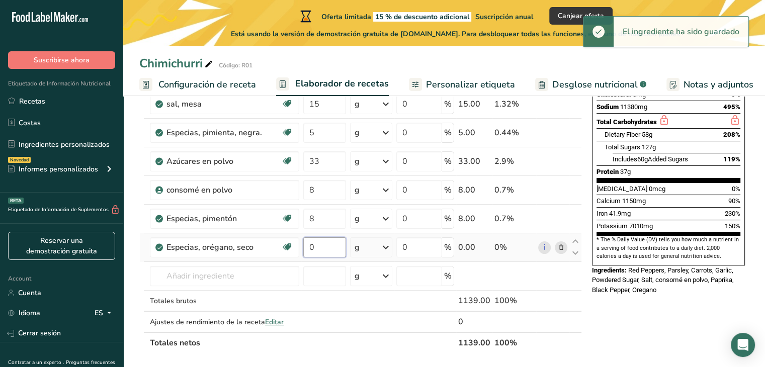
click at [321, 245] on input "0" at bounding box center [324, 247] width 43 height 20
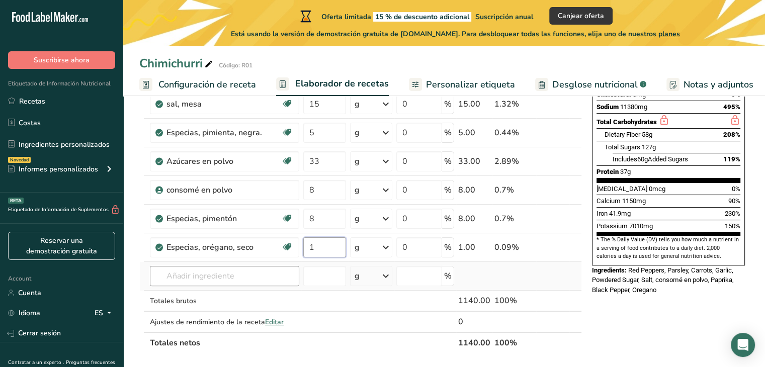
type input "1"
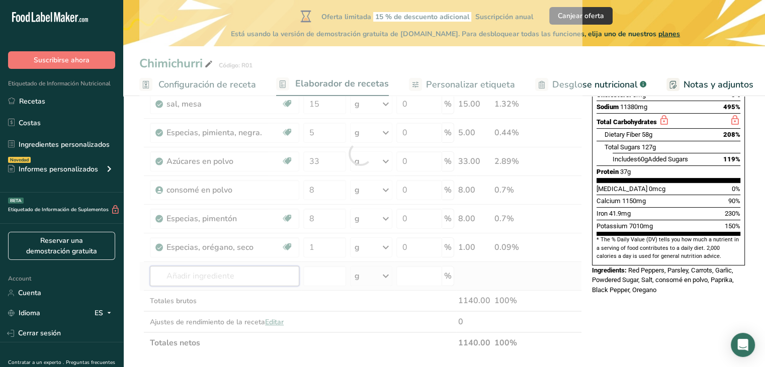
click at [263, 269] on div "Ingrediente * Cantidad * Unidad * Desperdicio * .a-a{fill:#347362;}.b-a{fill:#f…" at bounding box center [360, 154] width 443 height 400
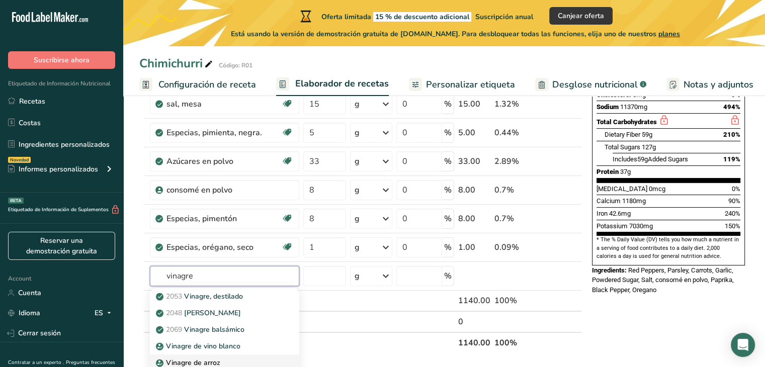
type input "vinagre"
click at [330, 349] on th "Totales netos" at bounding box center [302, 342] width 308 height 21
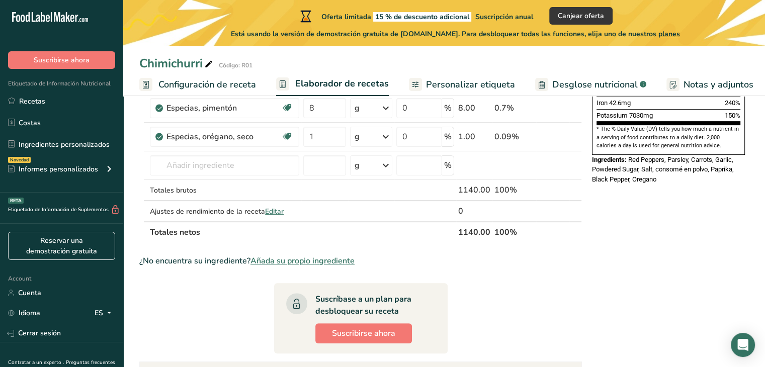
scroll to position [322, 0]
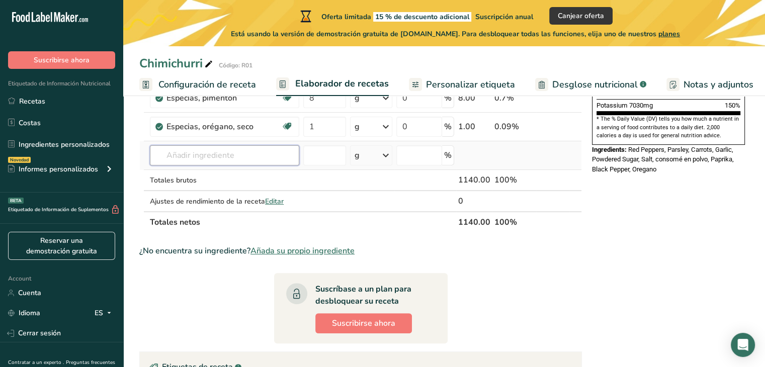
click at [170, 152] on input "text" at bounding box center [224, 155] width 149 height 20
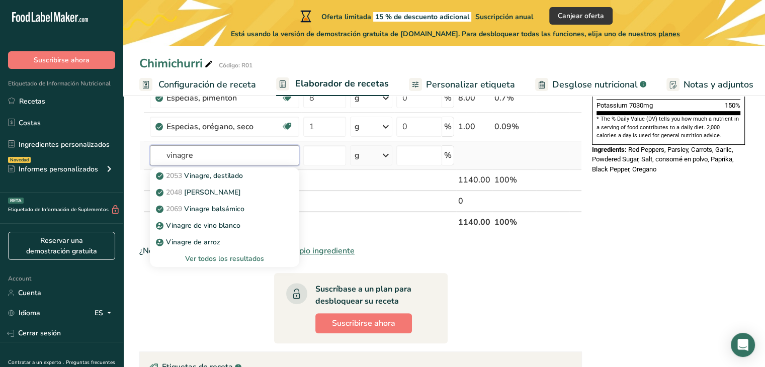
type input "vinagre"
click at [189, 259] on div "Ver todos los resultados" at bounding box center [224, 258] width 133 height 11
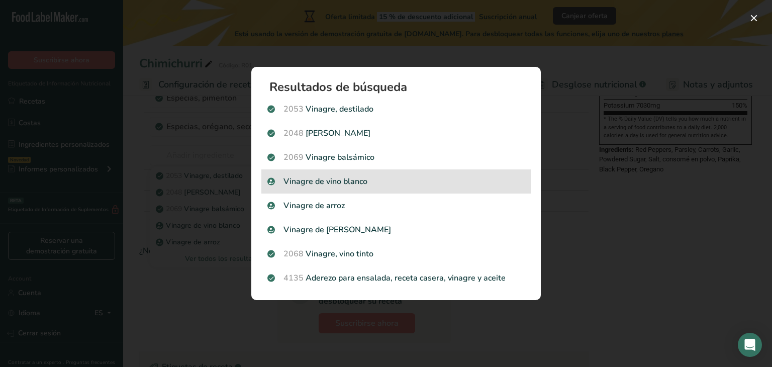
click at [336, 179] on p "Vinagre de vino blanco" at bounding box center [396, 182] width 257 height 12
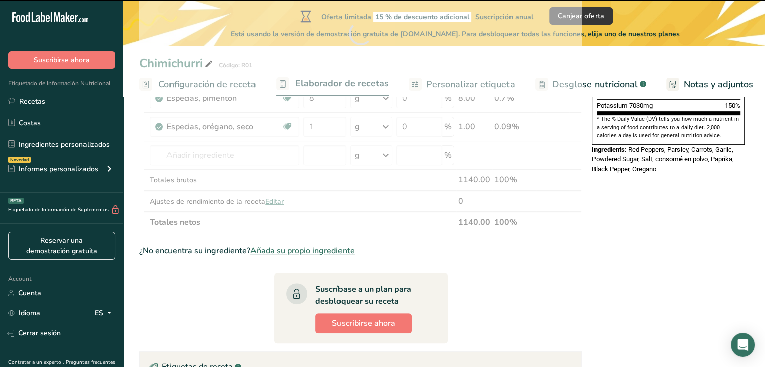
type input "0"
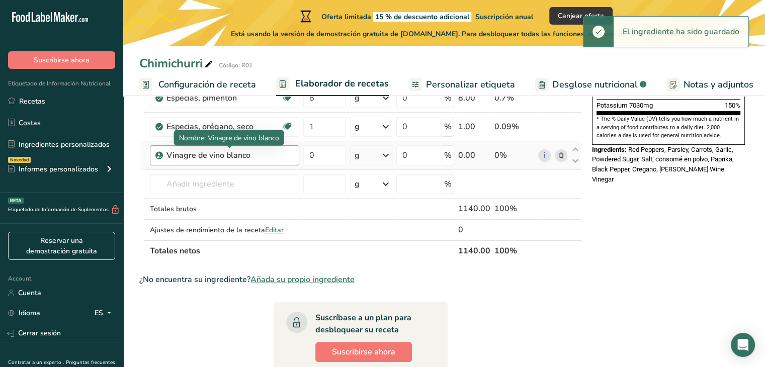
click at [290, 149] on div "Vinagre de vino blanco" at bounding box center [229, 155] width 126 height 12
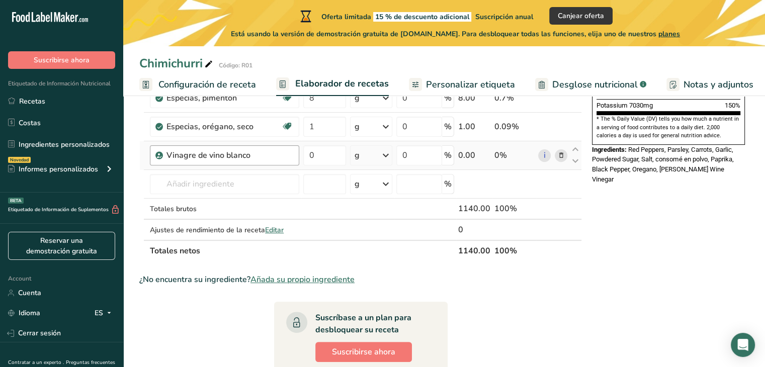
click at [269, 154] on div "Vinagre de vino blanco" at bounding box center [229, 155] width 126 height 12
click at [243, 158] on div "Vinagre de vino blanco" at bounding box center [229, 155] width 126 height 12
drag, startPoint x: 251, startPoint y: 151, endPoint x: 241, endPoint y: 155, distance: 10.2
click at [241, 155] on div "Vinagre de vino blanco" at bounding box center [229, 155] width 126 height 12
click at [259, 143] on div "Nombre: Vinagre de vino blanco" at bounding box center [229, 138] width 110 height 16
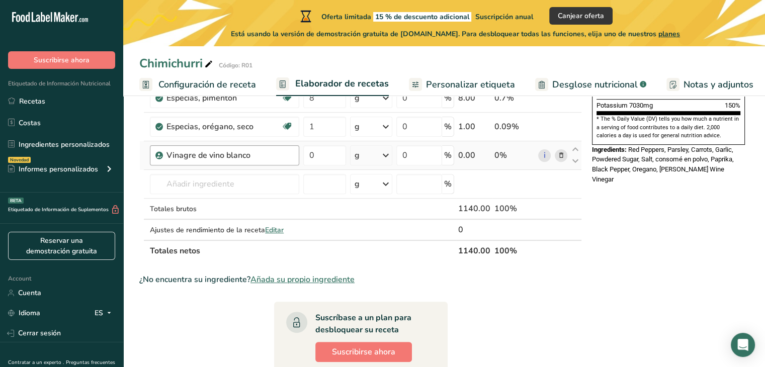
click at [259, 146] on div "Vinagre de vino blanco" at bounding box center [224, 155] width 149 height 20
click at [257, 150] on div "Vinagre de vino blanco" at bounding box center [229, 155] width 126 height 12
click at [253, 152] on div "Vinagre de vino blanco" at bounding box center [229, 155] width 126 height 12
click at [232, 151] on div "Vinagre de vino blanco" at bounding box center [229, 155] width 126 height 12
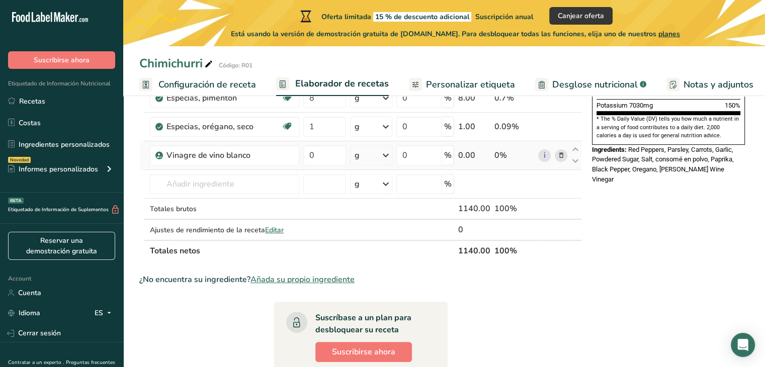
click at [563, 154] on icon at bounding box center [560, 155] width 7 height 11
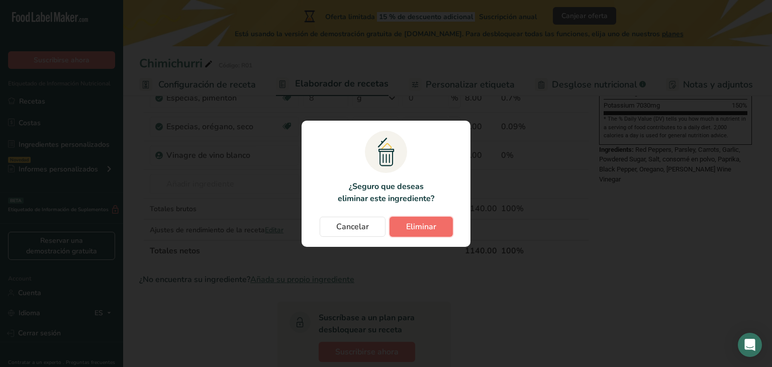
click at [413, 225] on span "Eliminar" at bounding box center [421, 227] width 30 height 12
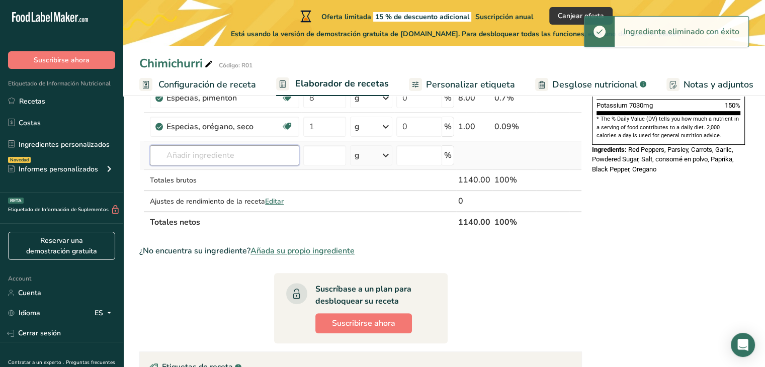
click at [212, 155] on input "text" at bounding box center [224, 155] width 149 height 20
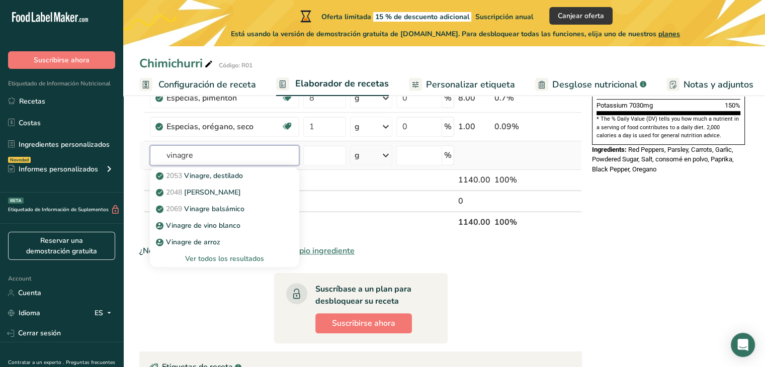
type input "vinagre"
click at [214, 256] on div "Ver todos los resultados" at bounding box center [224, 258] width 133 height 11
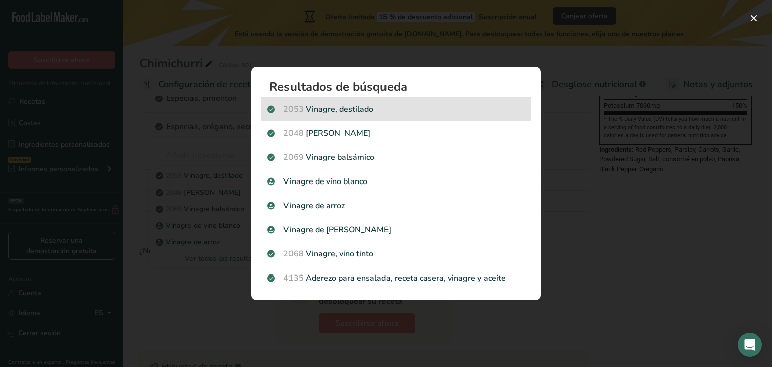
click at [364, 113] on p "2053 Vinagre, destilado" at bounding box center [396, 109] width 257 height 12
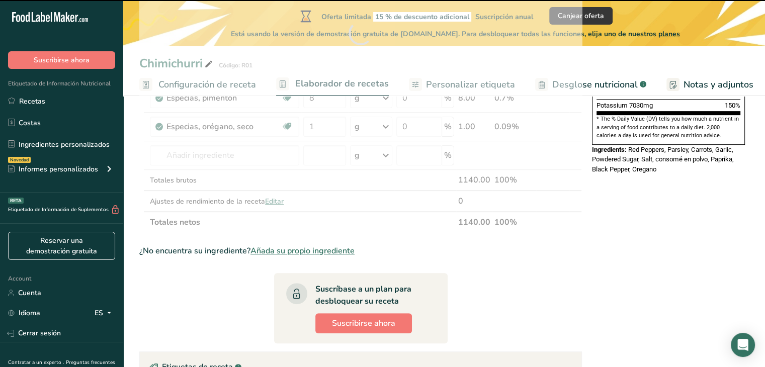
type input "0"
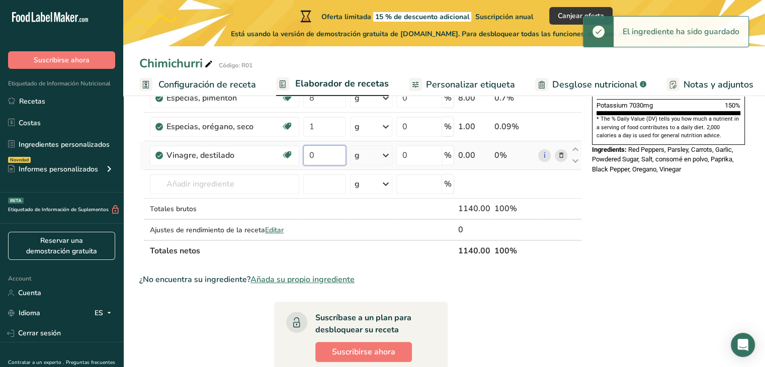
click at [329, 158] on input "0" at bounding box center [324, 155] width 43 height 20
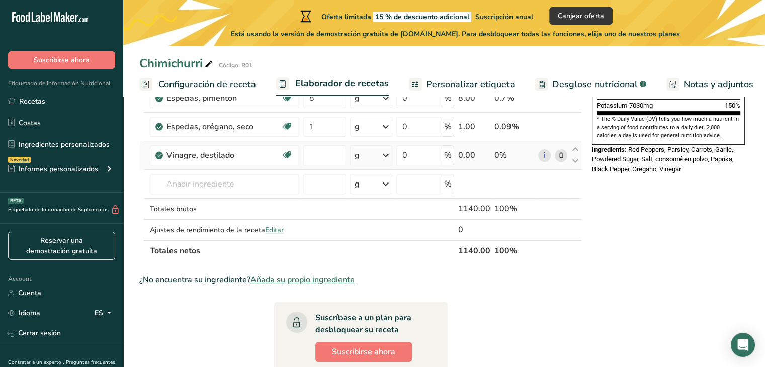
type input "0"
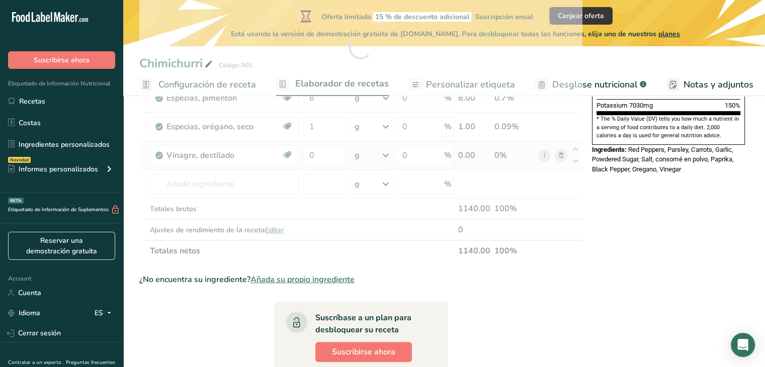
click at [390, 151] on div "Ingrediente * Cantidad * Unidad * Desperdicio * .a-a{fill:#347362;}.b-a{fill:#f…" at bounding box center [360, 47] width 443 height 428
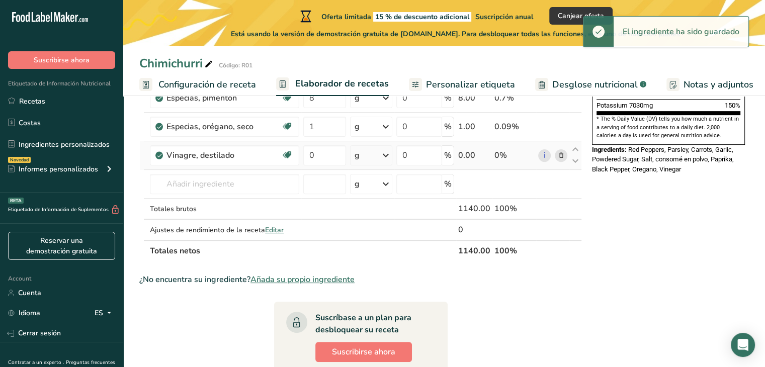
click at [380, 154] on div "g" at bounding box center [371, 155] width 42 height 20
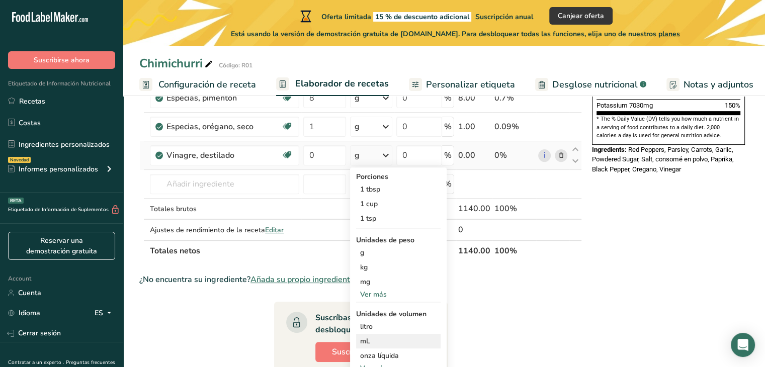
click at [376, 338] on div "mL" at bounding box center [398, 341] width 76 height 11
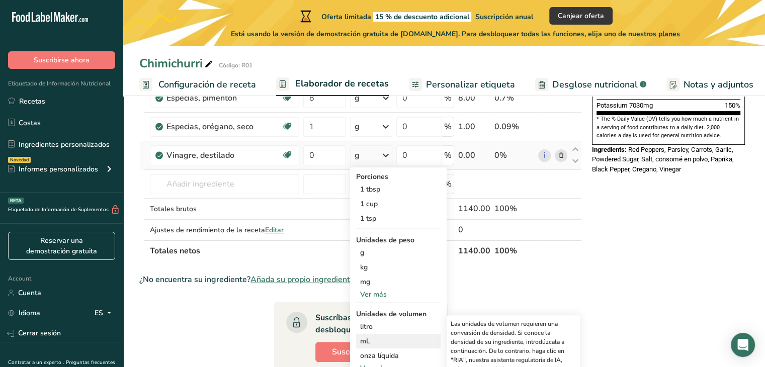
click at [376, 338] on div "mL" at bounding box center [398, 341] width 76 height 11
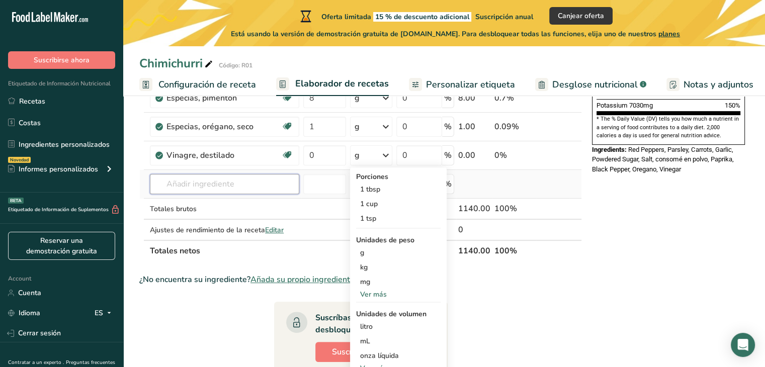
click at [235, 189] on input "text" at bounding box center [224, 184] width 149 height 20
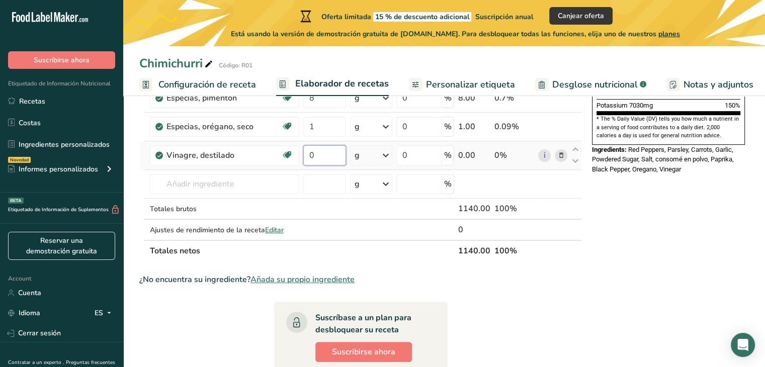
click at [326, 154] on input "0" at bounding box center [324, 155] width 43 height 20
type input "540"
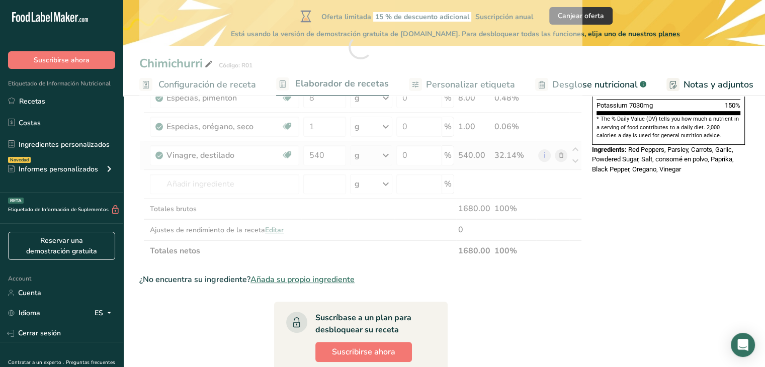
click at [362, 152] on div "Ingrediente * Cantidad * Unidad * Desperdicio * .a-a{fill:#347362;}.b-a{fill:#f…" at bounding box center [360, 47] width 443 height 428
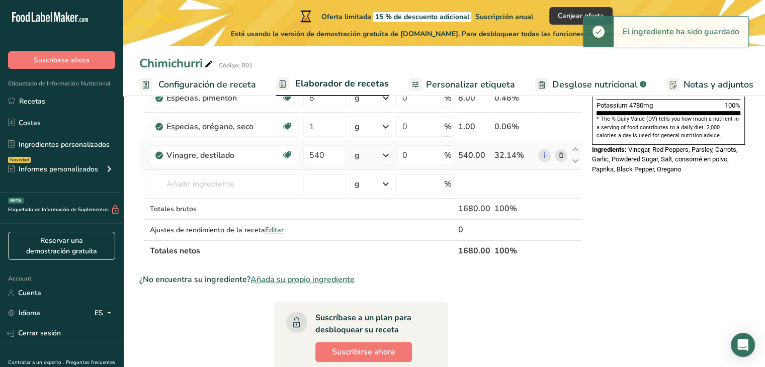
click at [362, 152] on div "g" at bounding box center [371, 155] width 42 height 20
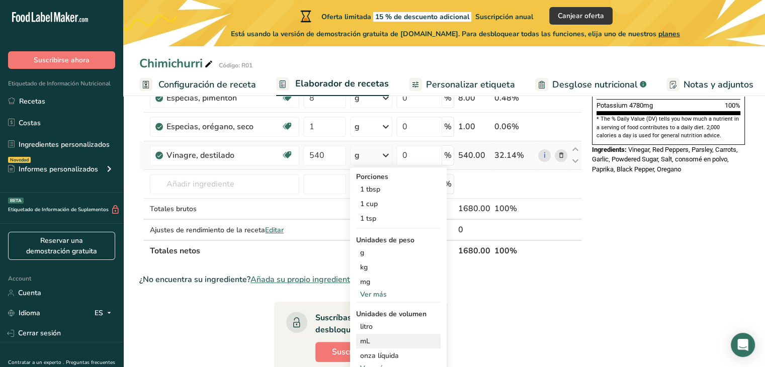
click at [371, 341] on div "mL" at bounding box center [398, 341] width 76 height 11
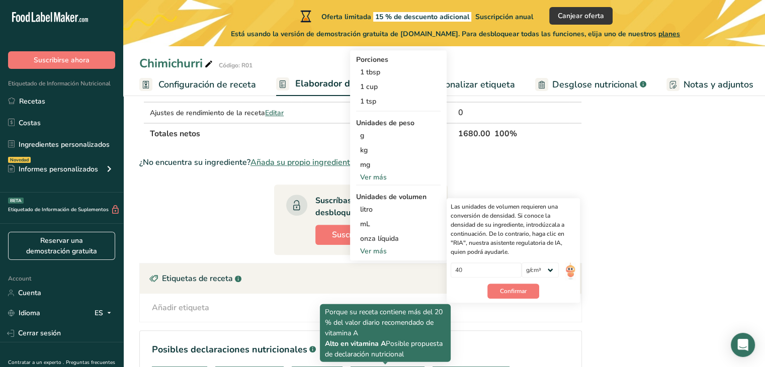
scroll to position [443, 0]
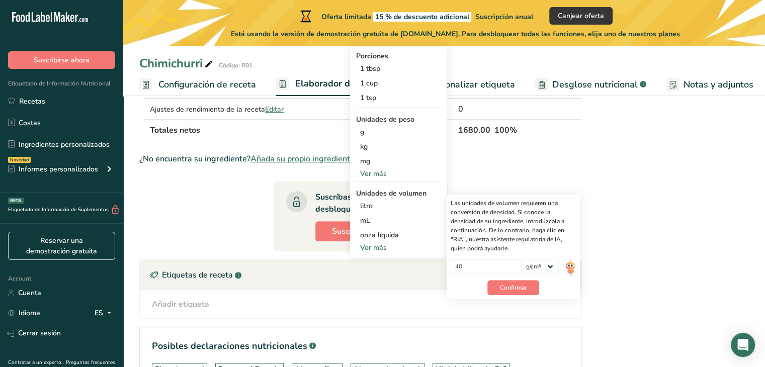
click at [375, 248] on div "Ver más" at bounding box center [398, 247] width 84 height 11
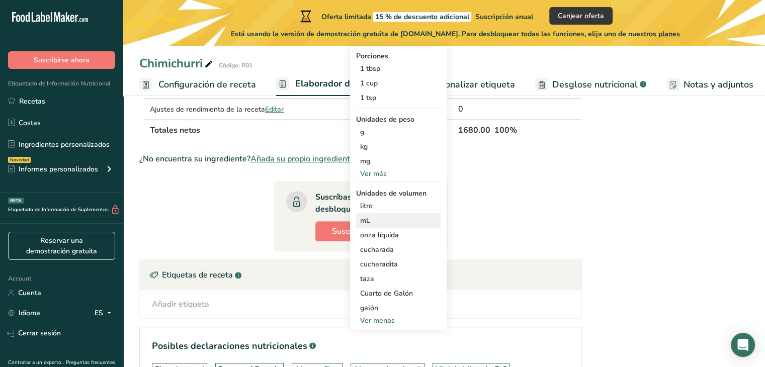
click at [369, 213] on div "mL Las unidades de volumen requieren una conversión de densidad. Si conoce la d…" at bounding box center [398, 220] width 84 height 15
click at [368, 217] on div "mL" at bounding box center [398, 220] width 76 height 11
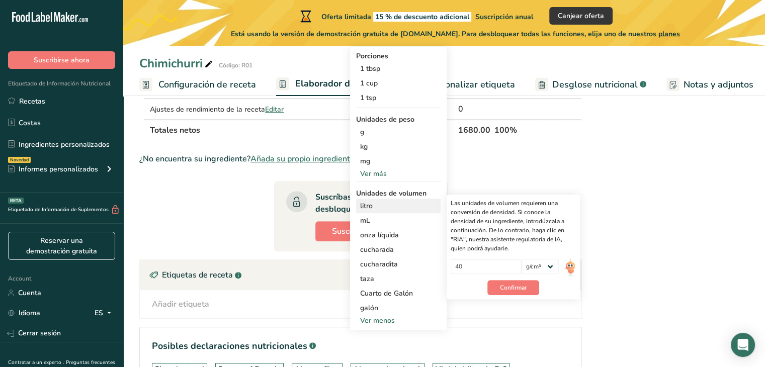
click at [368, 201] on div "litro" at bounding box center [398, 206] width 76 height 11
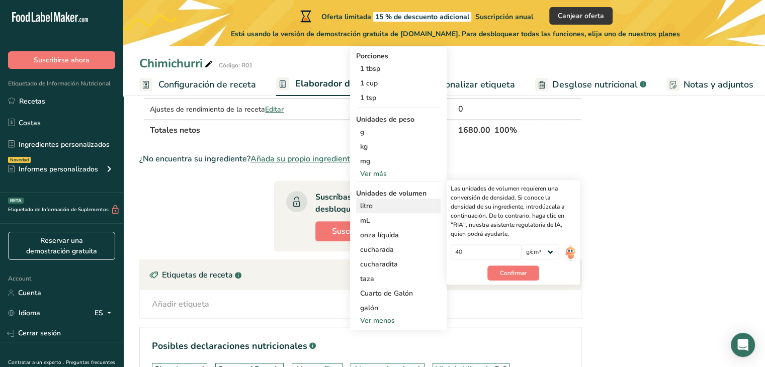
click at [368, 201] on div "litro" at bounding box center [398, 206] width 76 height 11
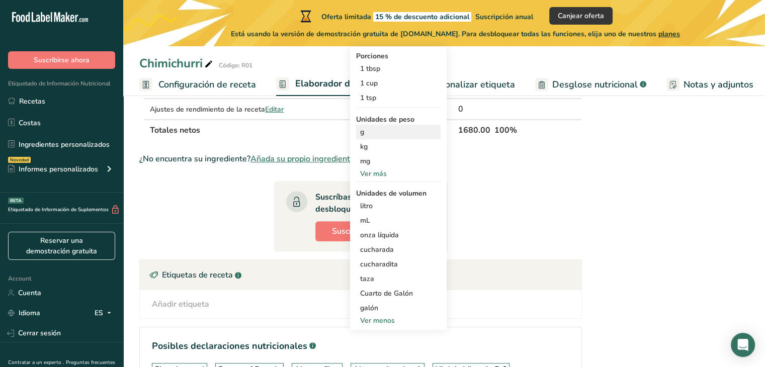
click at [370, 134] on div "g" at bounding box center [398, 132] width 84 height 15
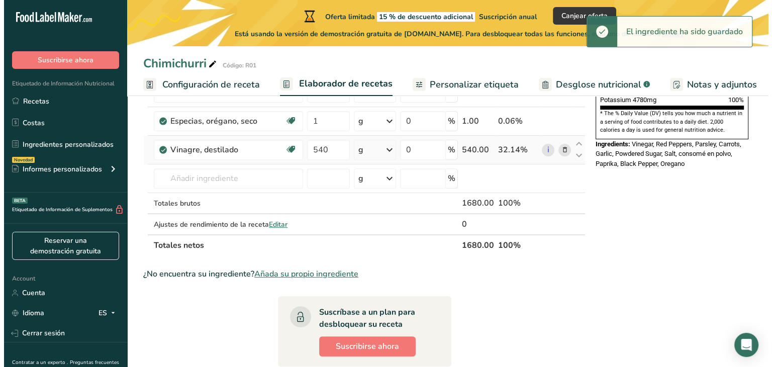
scroll to position [221, 0]
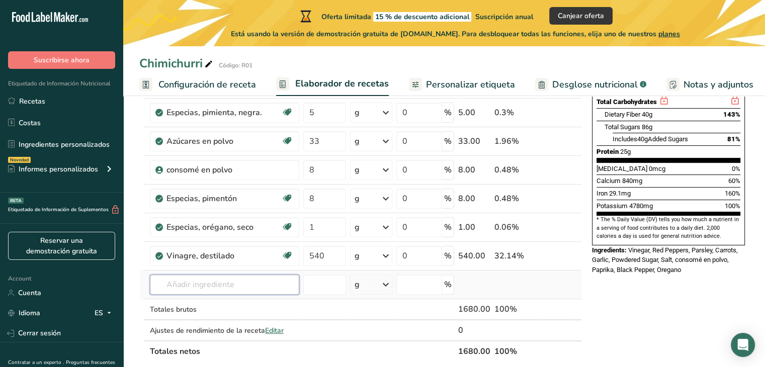
click at [193, 281] on input "text" at bounding box center [224, 285] width 149 height 20
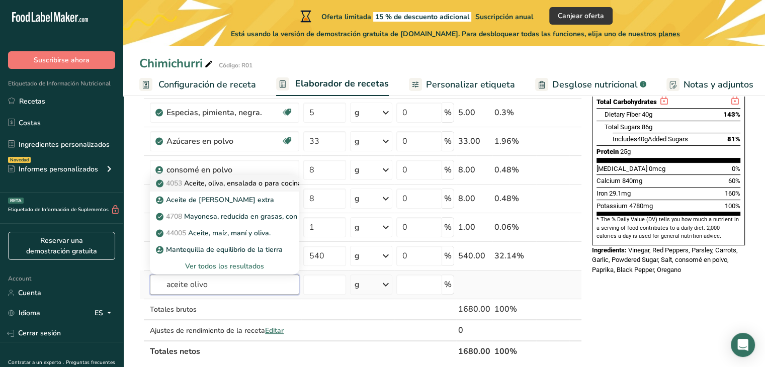
type input "aceite olivo"
click at [213, 184] on p "4053 Aceite, oliva, ensalada o para cocinar" at bounding box center [231, 183] width 146 height 11
type input "Oil, olive, salad or cooking"
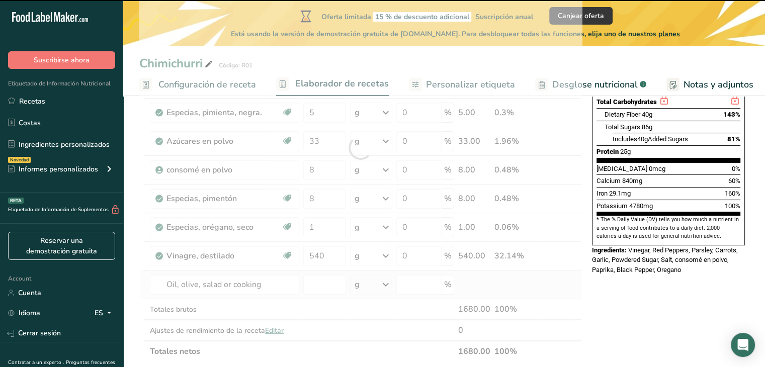
type input "0"
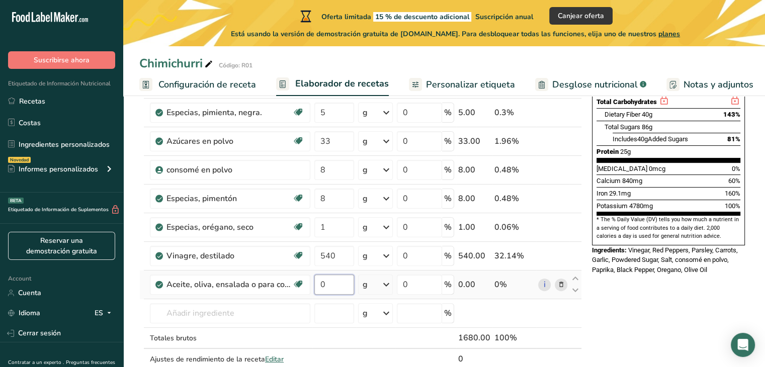
click at [341, 278] on input "0" at bounding box center [334, 285] width 40 height 20
type input "300"
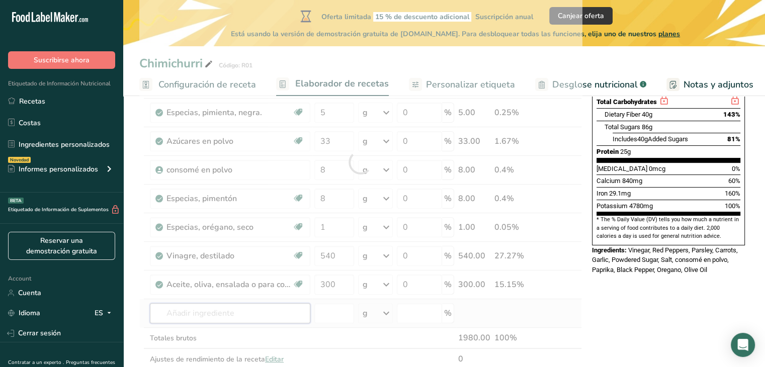
click at [259, 317] on div "Ingrediente * Cantidad * Unidad * Desperdicio * .a-a{fill:#347362;}.b-a{fill:#f…" at bounding box center [360, 162] width 443 height 457
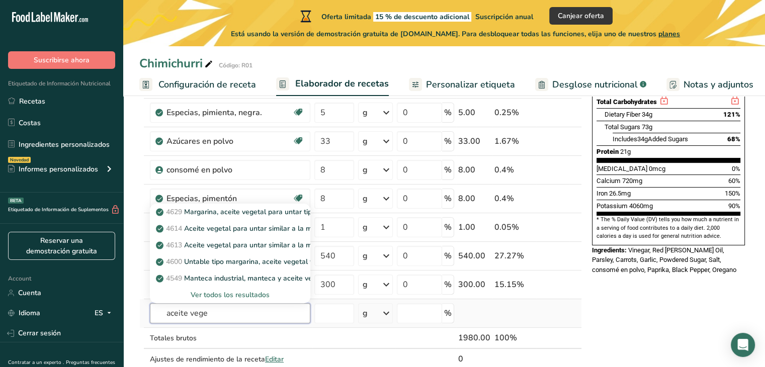
type input "aceite vege"
click at [262, 295] on div "Ver todos los resultados" at bounding box center [230, 295] width 144 height 11
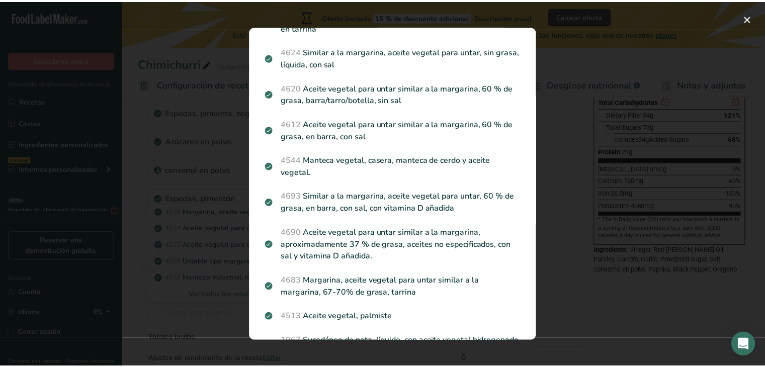
scroll to position [0, 0]
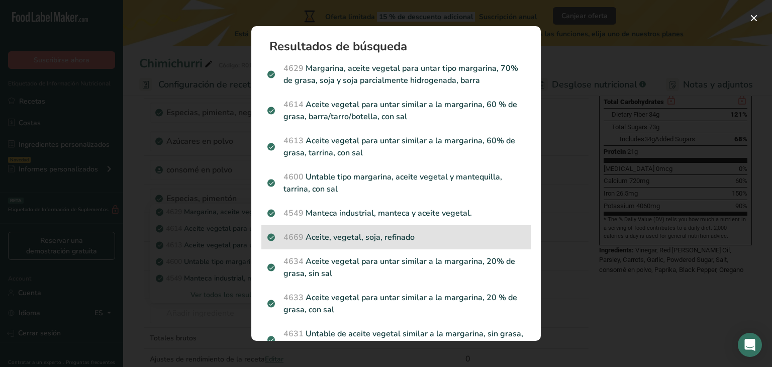
click at [350, 240] on p "4669 Aceite, vegetal, soja, refinado" at bounding box center [396, 237] width 257 height 12
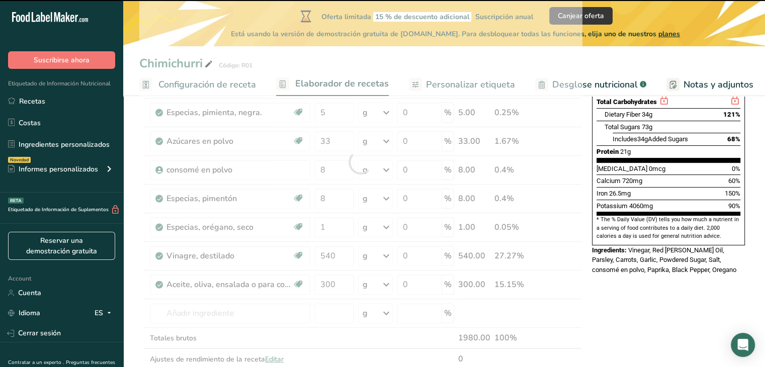
type input "0"
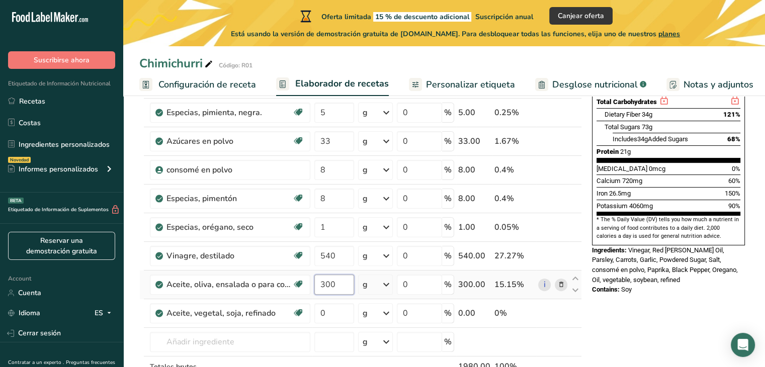
click at [345, 282] on input "300" at bounding box center [334, 285] width 40 height 20
type input "3"
type input "400"
click at [346, 318] on div "Ingrediente * Cantidad * Unidad * Desperdicio * .a-a{fill:#347362;}.b-a{fill:#f…" at bounding box center [360, 177] width 443 height 486
type input "300"
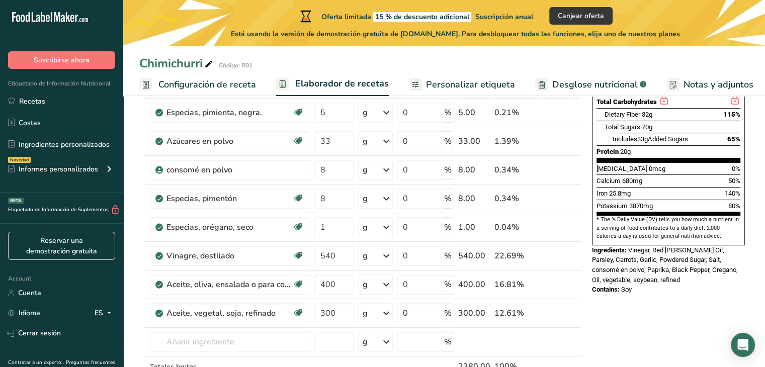
click at [662, 318] on div "Nutrition Facts About 1 Serving Per Container Serving Size 2100mL Amount Per Se…" at bounding box center [668, 330] width 161 height 874
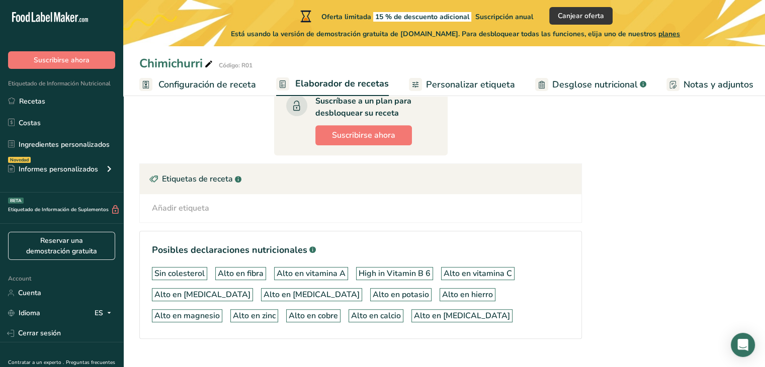
scroll to position [613, 0]
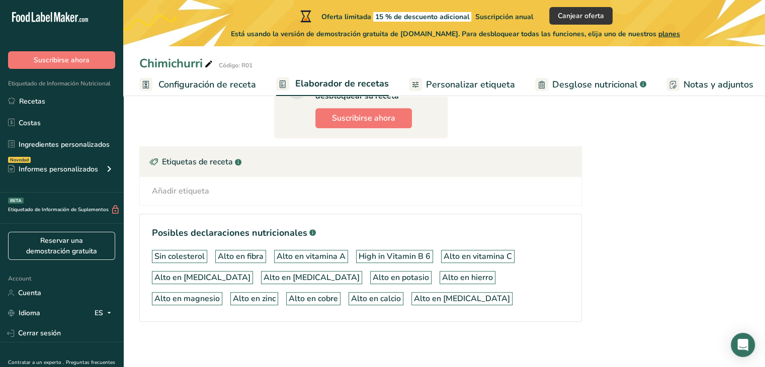
click at [466, 83] on span "Personalizar etiqueta" at bounding box center [470, 85] width 89 height 14
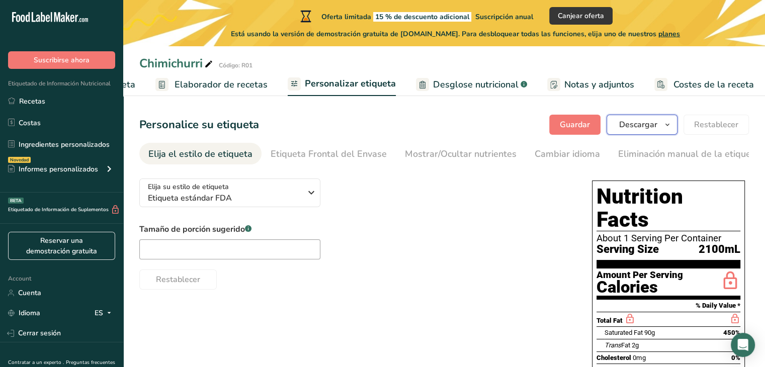
click at [640, 121] on span "Descargar" at bounding box center [638, 125] width 38 height 12
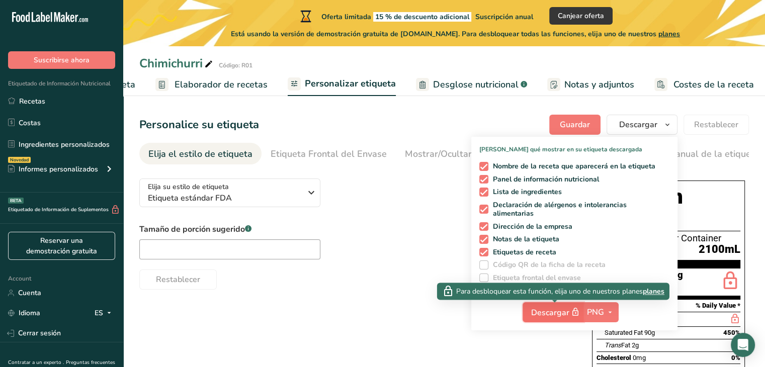
click at [541, 308] on span "Descargar" at bounding box center [556, 312] width 50 height 13
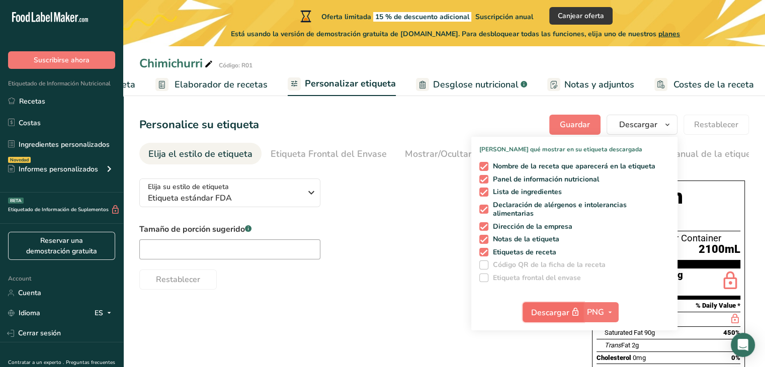
click at [541, 308] on span "Descargar" at bounding box center [556, 312] width 50 height 13
click at [601, 310] on span "PNG" at bounding box center [595, 312] width 17 height 12
click at [600, 330] on link "PNG" at bounding box center [602, 332] width 32 height 17
click at [603, 309] on span "PNG" at bounding box center [595, 312] width 17 height 12
click at [600, 329] on link "PNG" at bounding box center [602, 332] width 32 height 17
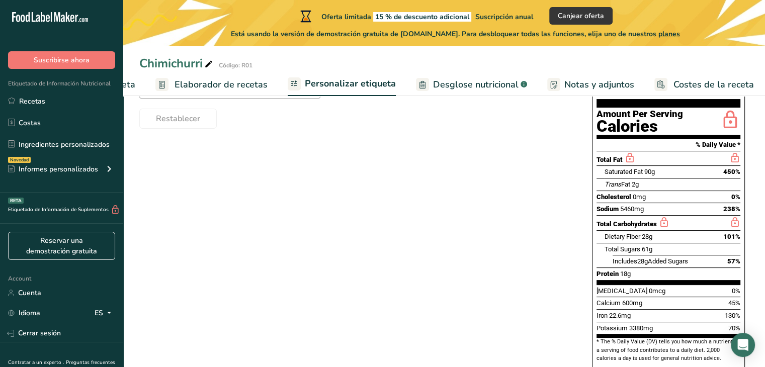
scroll to position [141, 0]
